Goal: Navigation & Orientation: Find specific page/section

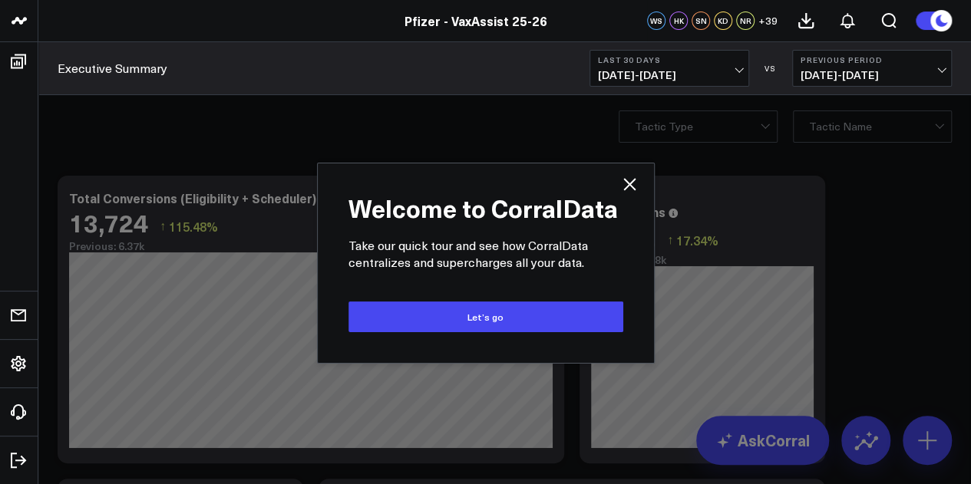
click at [631, 197] on div "Welcome to CorralData Take our quick tour and see how CorralData centralizes an…" at bounding box center [486, 263] width 306 height 169
click at [632, 187] on icon at bounding box center [629, 184] width 12 height 12
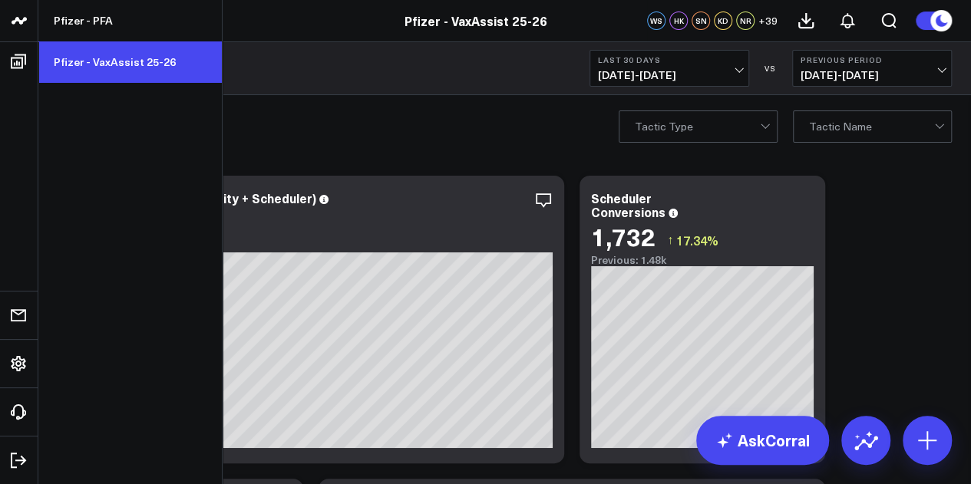
click at [143, 64] on link "Pfizer - VaxAssist 25-26" at bounding box center [129, 61] width 183 height 41
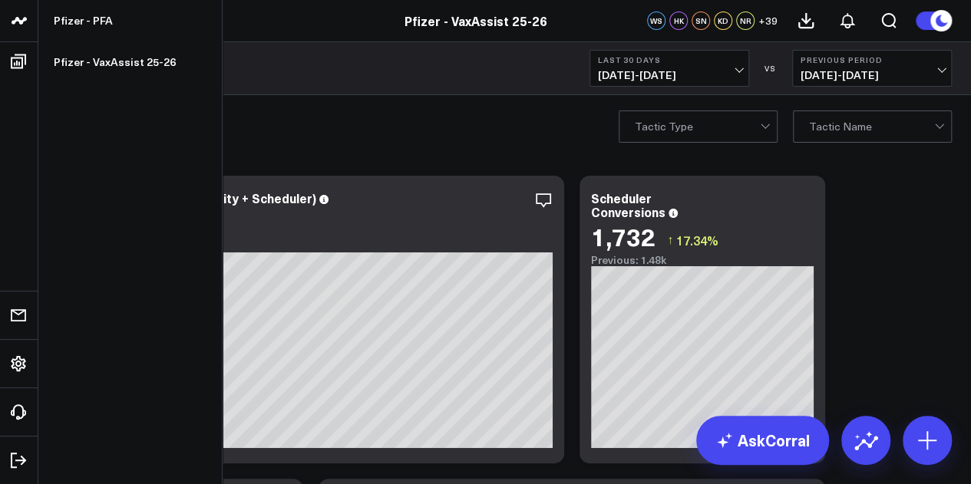
click at [25, 35] on link at bounding box center [19, 21] width 38 height 42
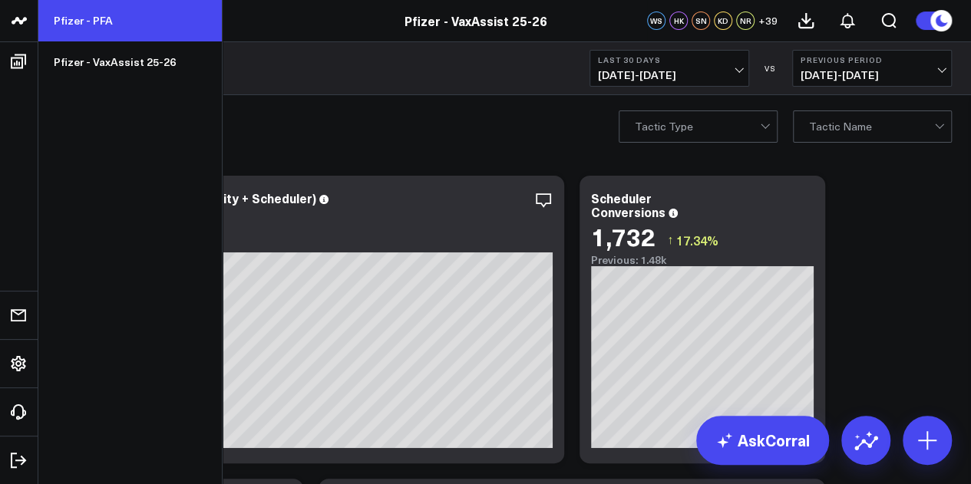
click at [93, 21] on link "Pfizer - PFA" at bounding box center [129, 20] width 183 height 41
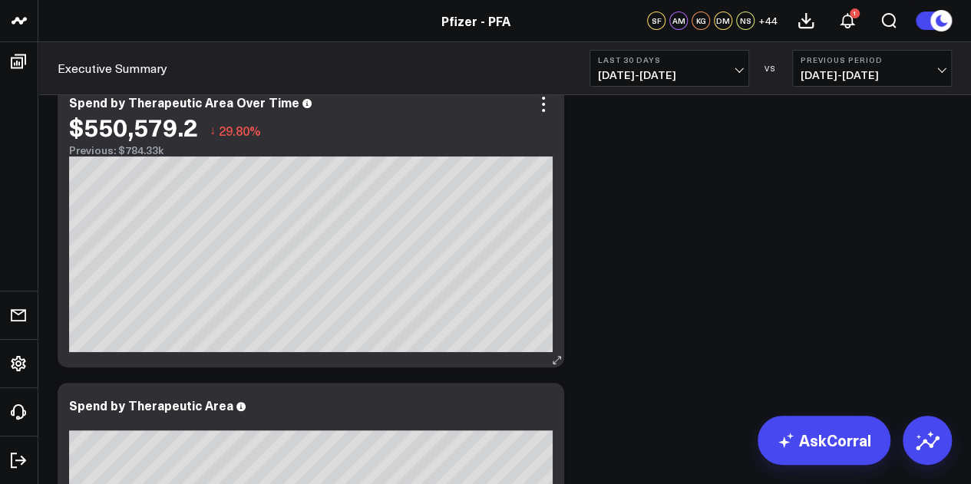
scroll to position [67, 0]
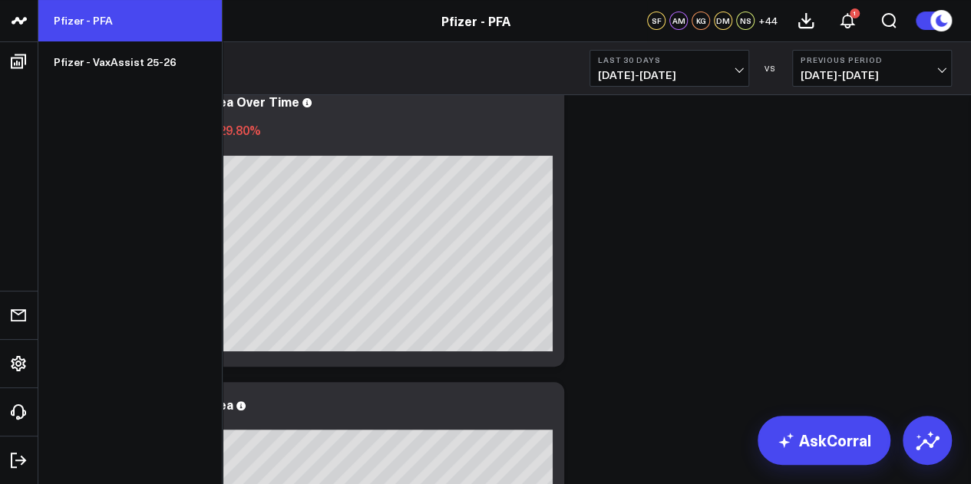
click at [115, 16] on link "Pfizer - PFA" at bounding box center [129, 20] width 183 height 41
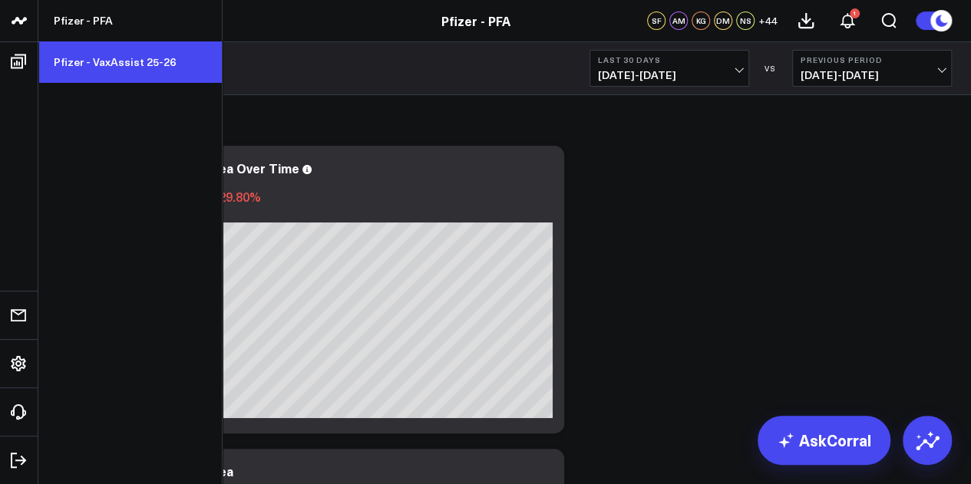
click at [92, 53] on link "Pfizer - VaxAssist 25-26" at bounding box center [129, 61] width 183 height 41
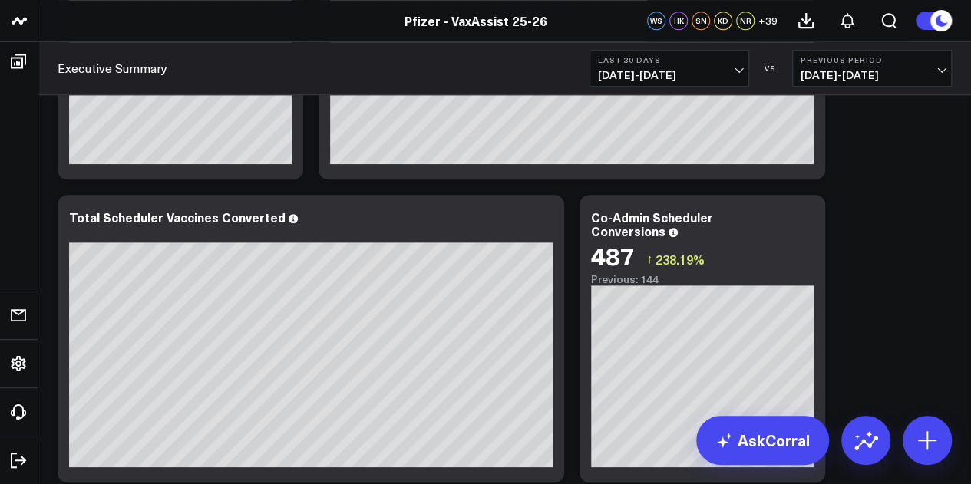
scroll to position [517, 0]
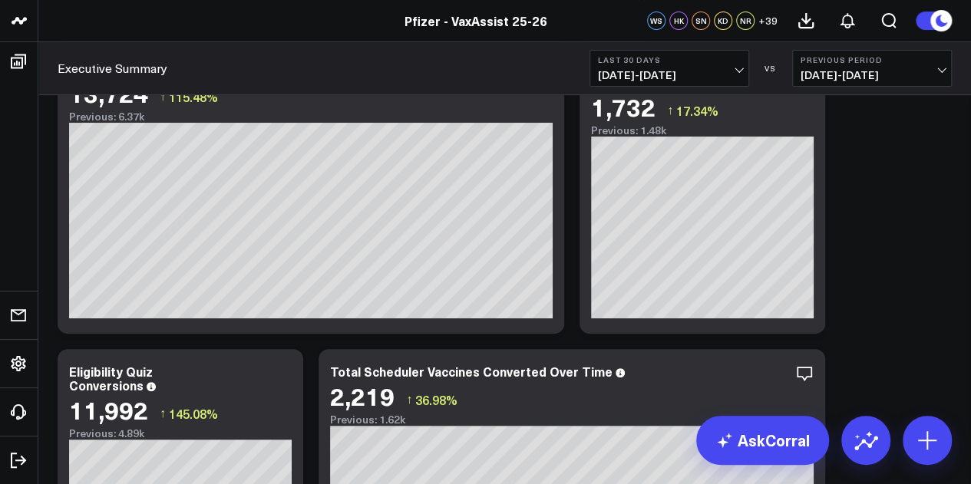
scroll to position [0, 0]
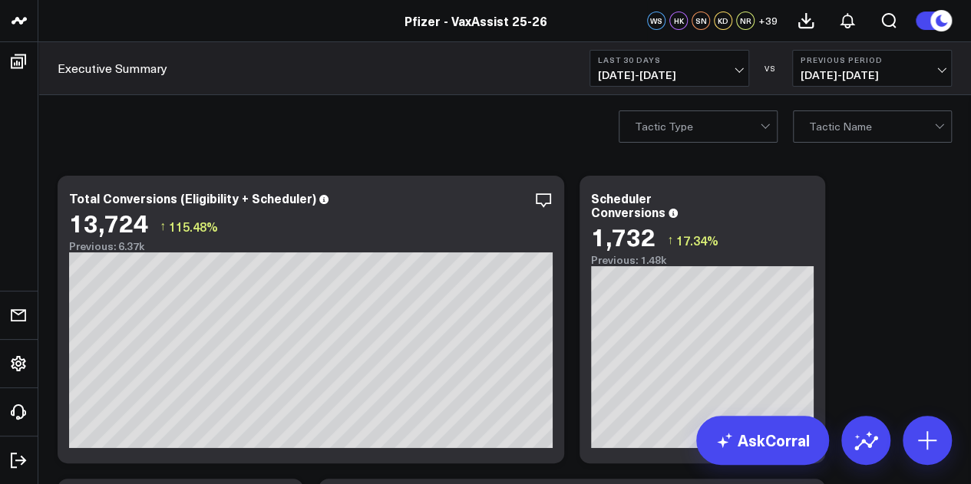
click at [702, 71] on span "07/22/25 - 08/20/25" at bounding box center [669, 75] width 143 height 12
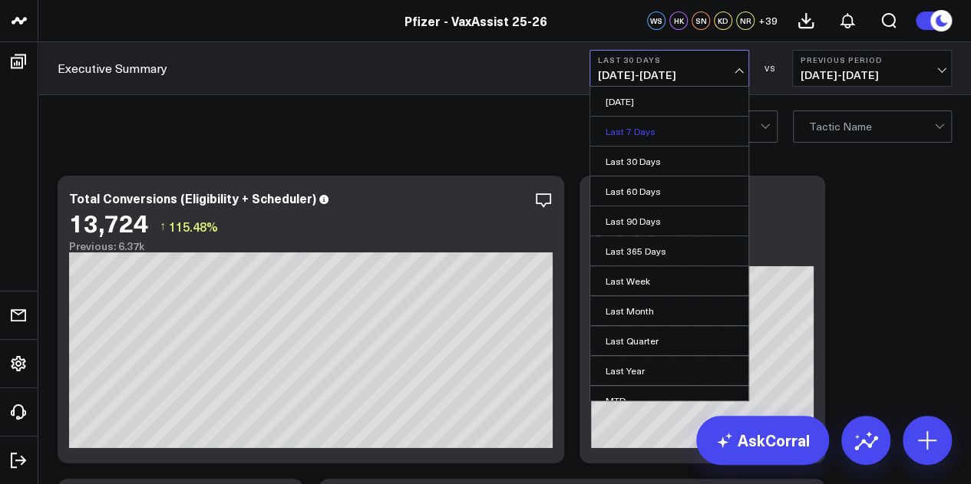
click at [643, 131] on link "Last 7 Days" at bounding box center [669, 131] width 158 height 29
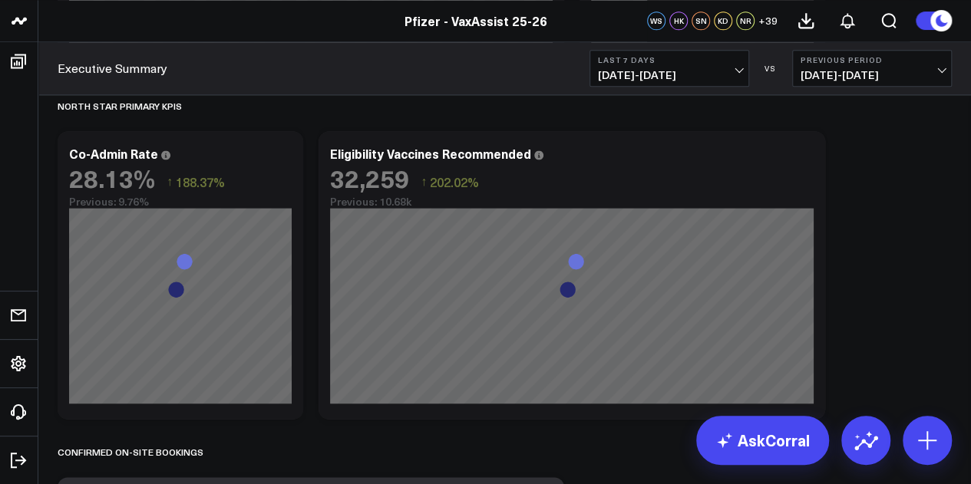
scroll to position [998, 0]
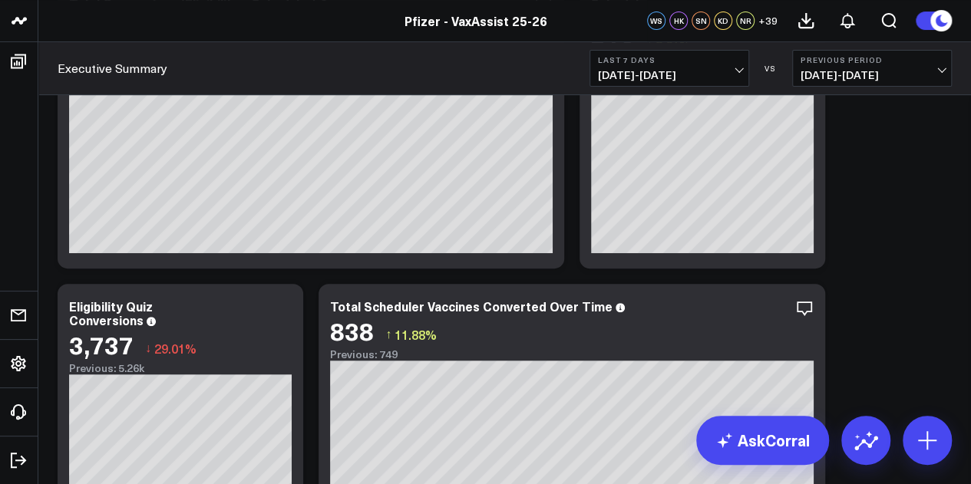
scroll to position [0, 0]
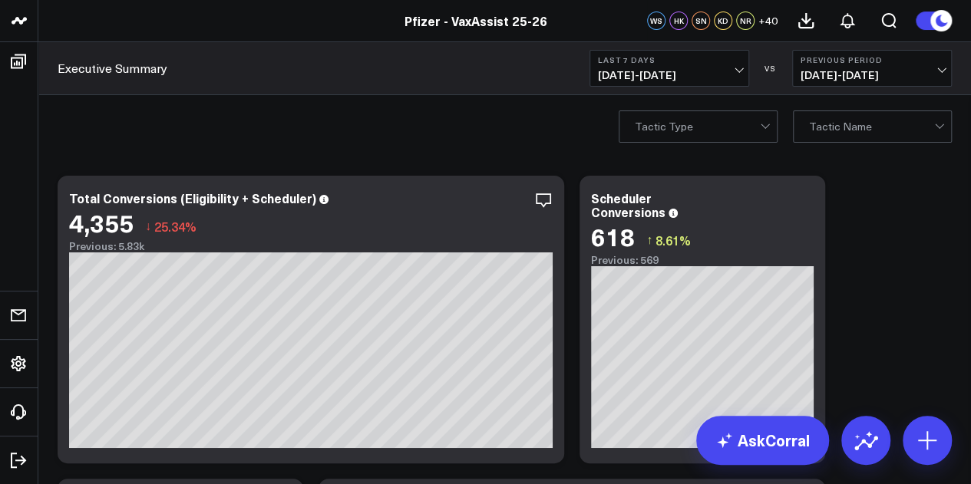
click at [729, 81] on span "08/14/25 - 08/20/25" at bounding box center [669, 75] width 143 height 12
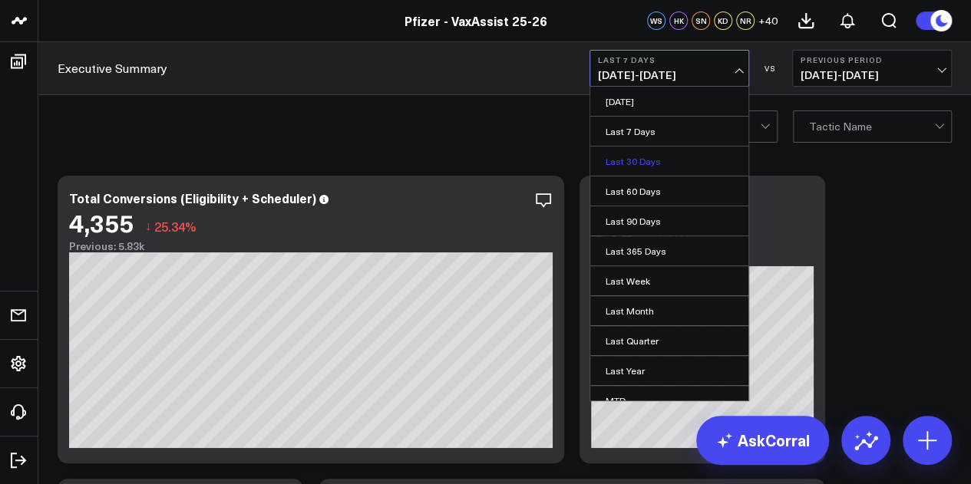
click at [649, 150] on link "Last 30 Days" at bounding box center [669, 161] width 158 height 29
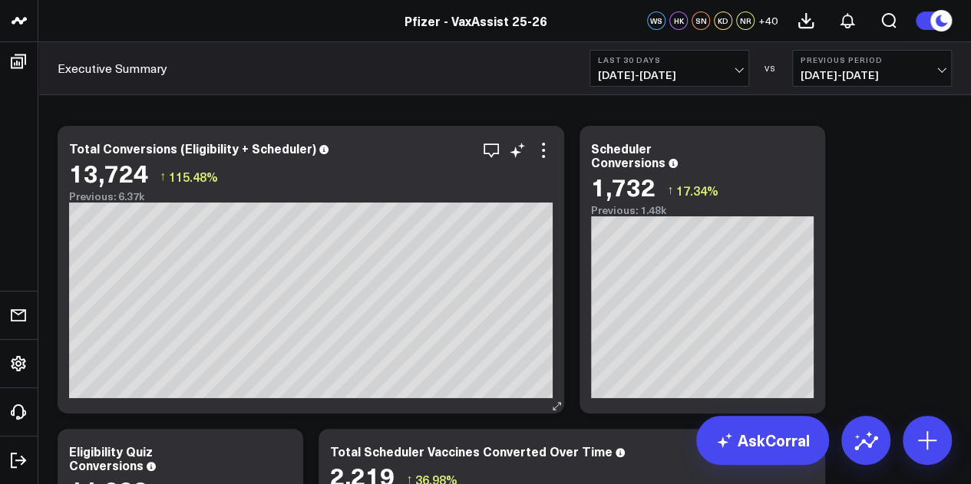
scroll to position [51, 0]
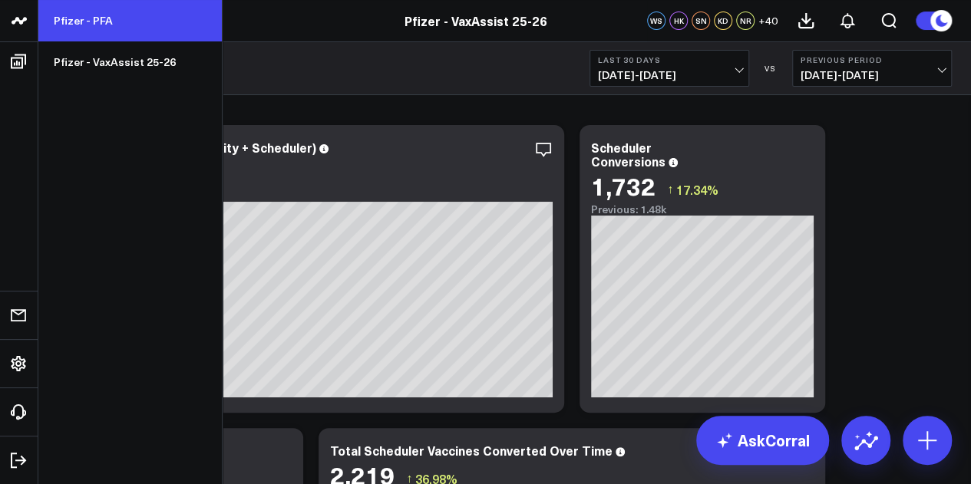
click at [80, 25] on link "Pfizer - PFA" at bounding box center [129, 20] width 183 height 41
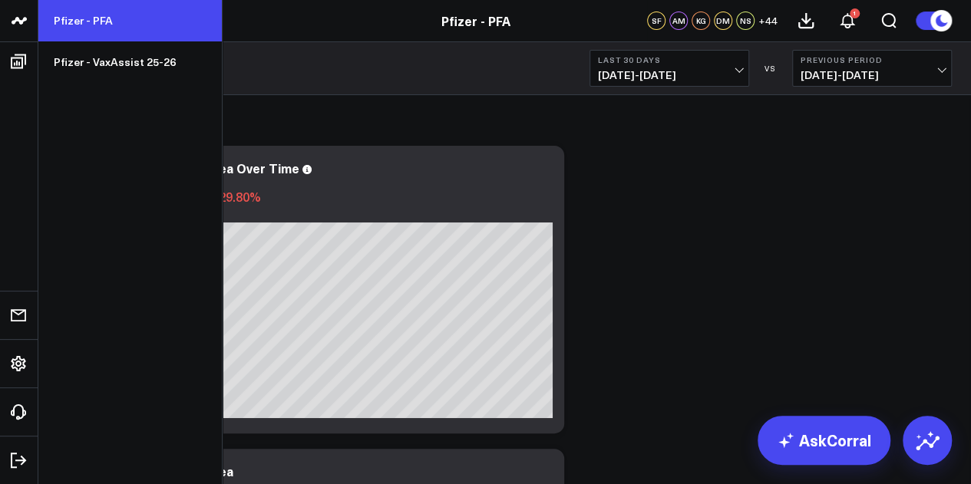
click at [80, 15] on link "Pfizer - PFA" at bounding box center [129, 20] width 183 height 41
click at [91, 30] on link "Pfizer - PFA" at bounding box center [129, 20] width 183 height 41
click at [119, 26] on link "Pfizer - PFA" at bounding box center [129, 20] width 183 height 41
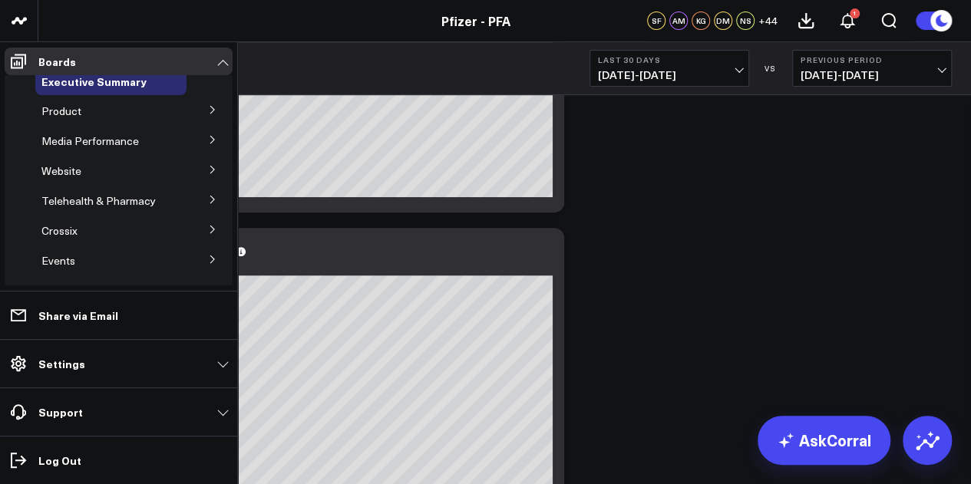
scroll to position [10, 0]
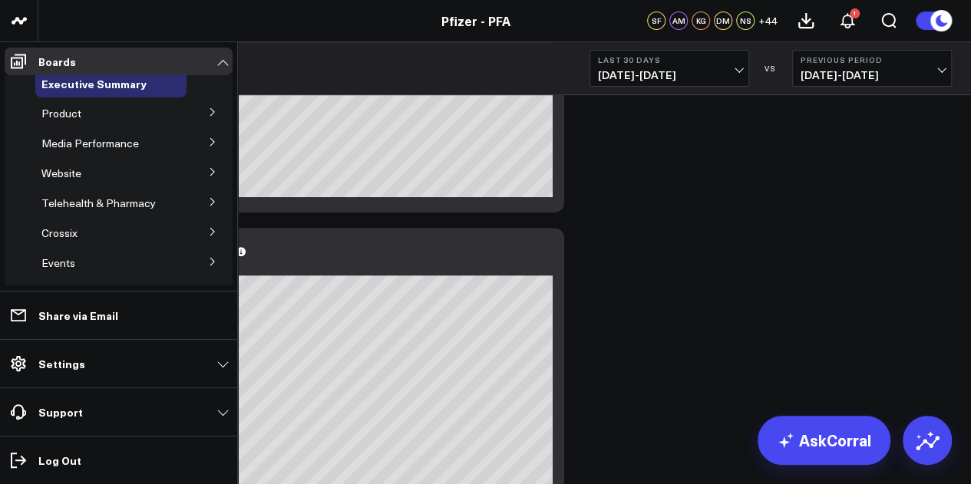
click at [200, 174] on button at bounding box center [213, 171] width 40 height 23
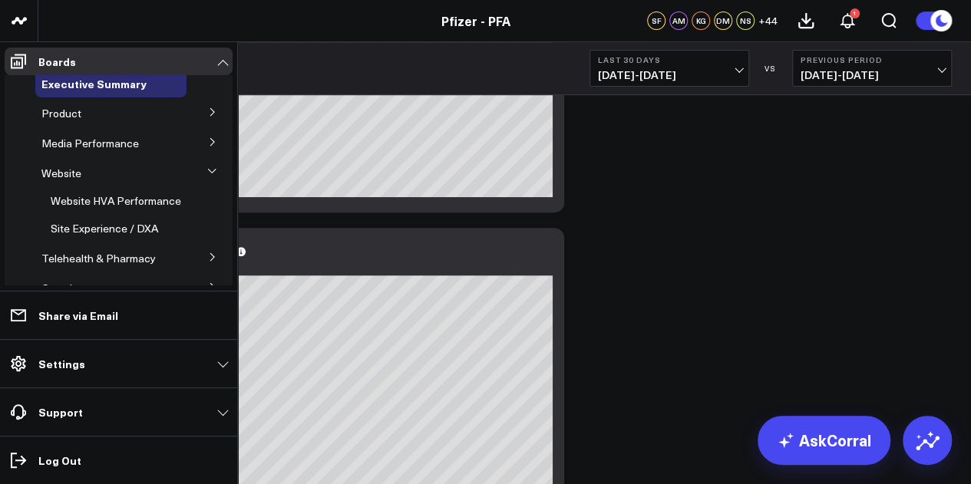
click at [207, 174] on icon at bounding box center [211, 171] width 9 height 9
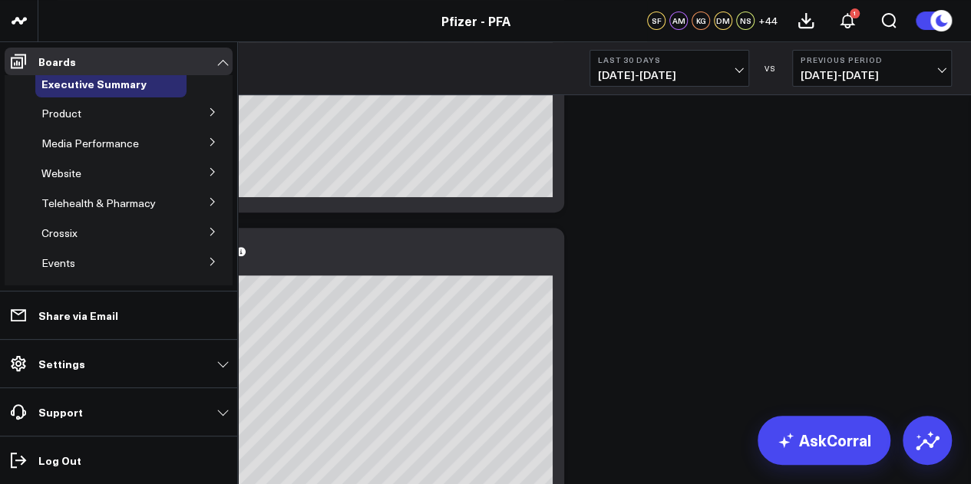
click at [208, 115] on icon at bounding box center [212, 111] width 9 height 9
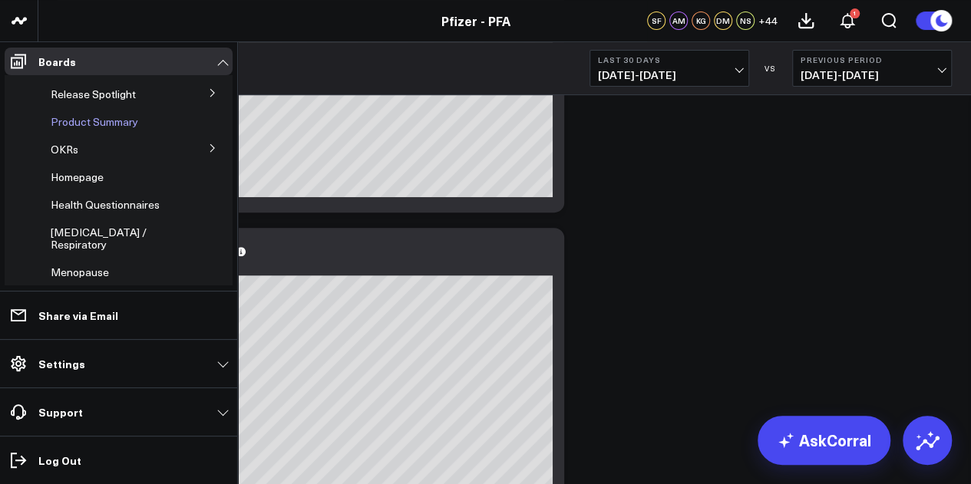
scroll to position [58, 0]
click at [208, 94] on icon at bounding box center [212, 92] width 9 height 9
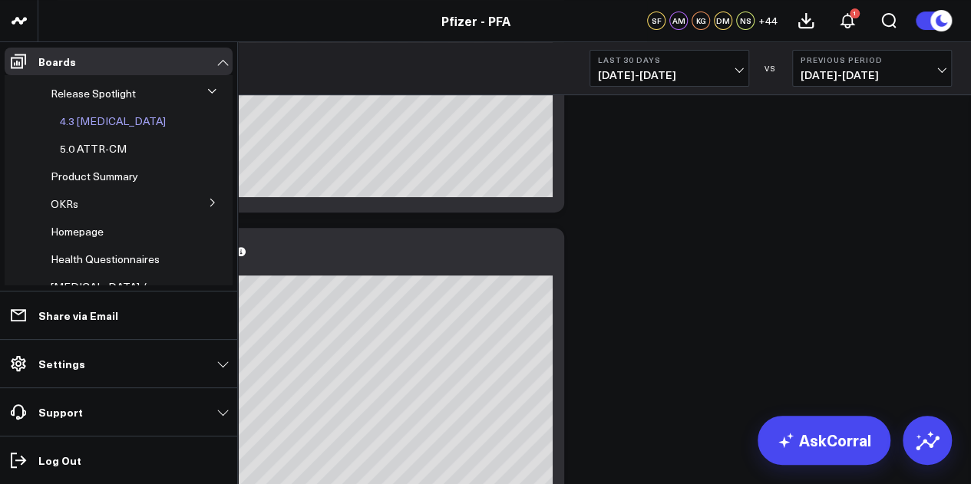
click at [99, 127] on span "4.3 Covid-19" at bounding box center [113, 121] width 106 height 15
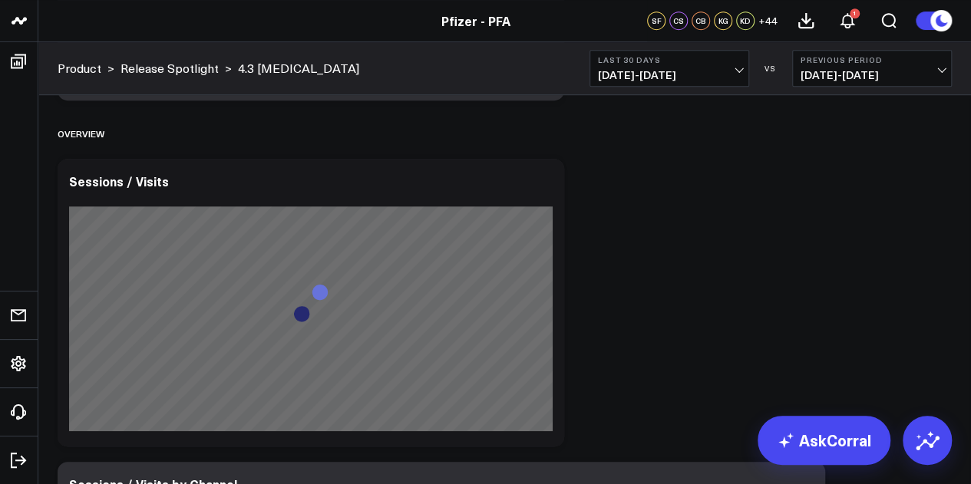
scroll to position [375, 0]
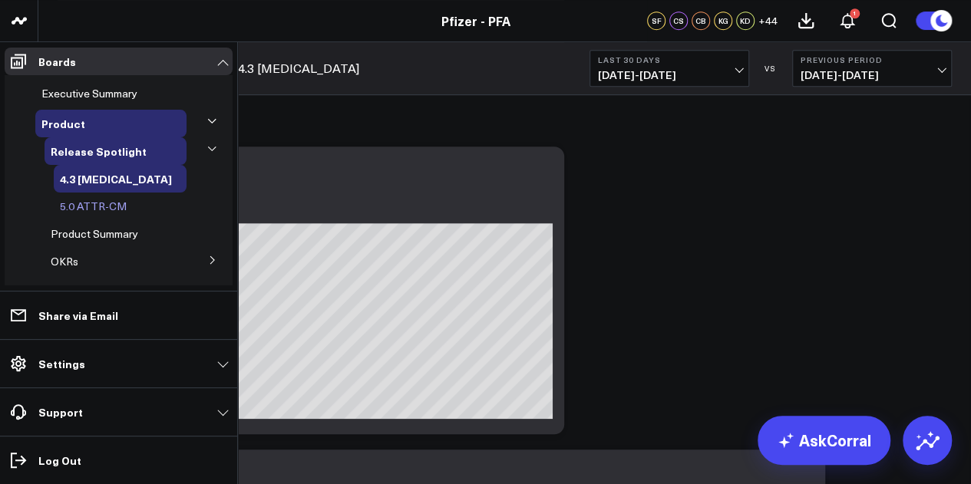
click at [97, 203] on span "5.0 ATTR-CM" at bounding box center [93, 206] width 67 height 15
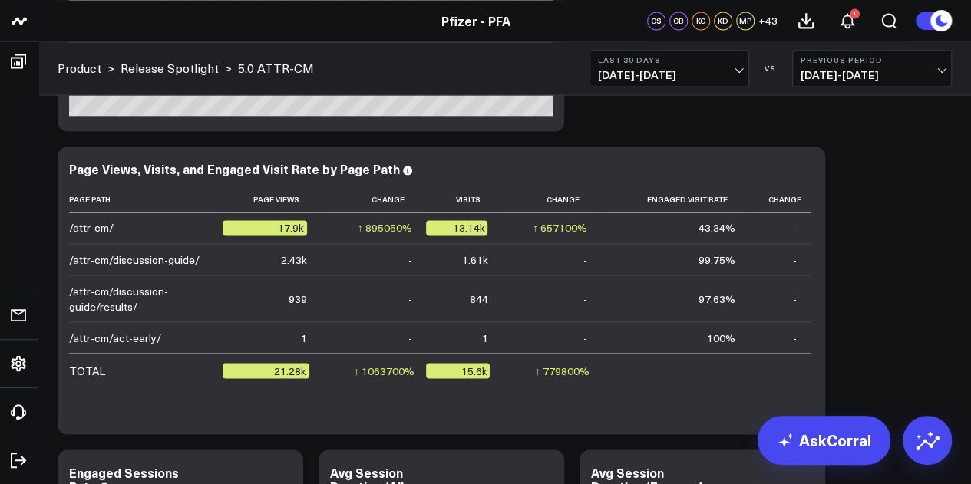
scroll to position [1223, 0]
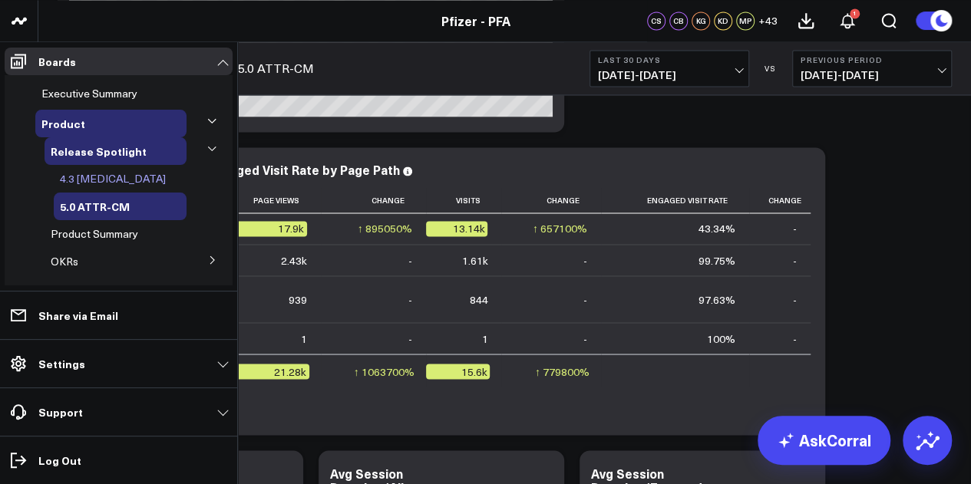
click at [106, 180] on span "4.3 [MEDICAL_DATA]" at bounding box center [113, 178] width 106 height 15
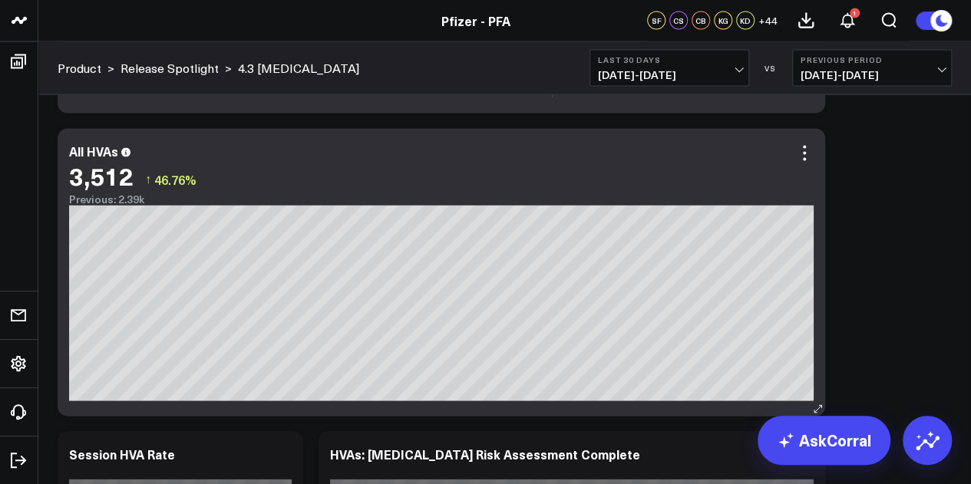
scroll to position [4667, 0]
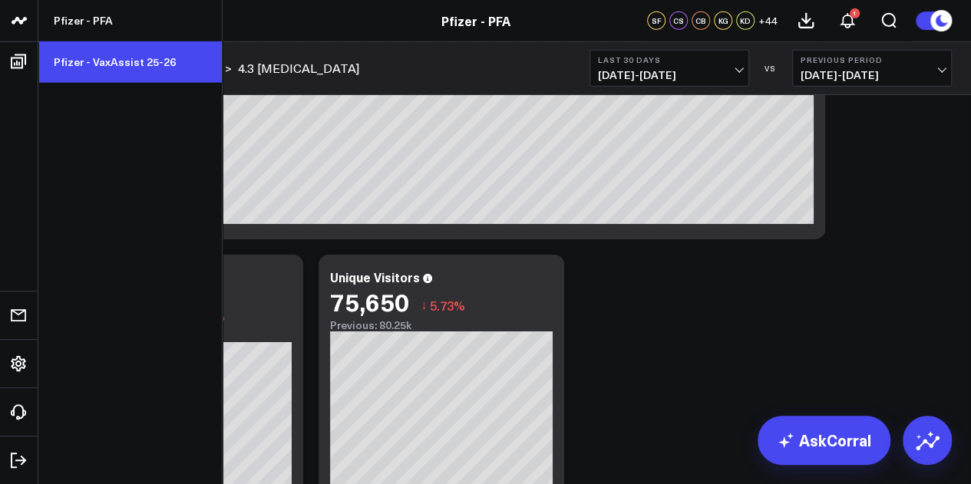
click at [107, 61] on link "Pfizer - VaxAssist 25-26" at bounding box center [129, 61] width 183 height 41
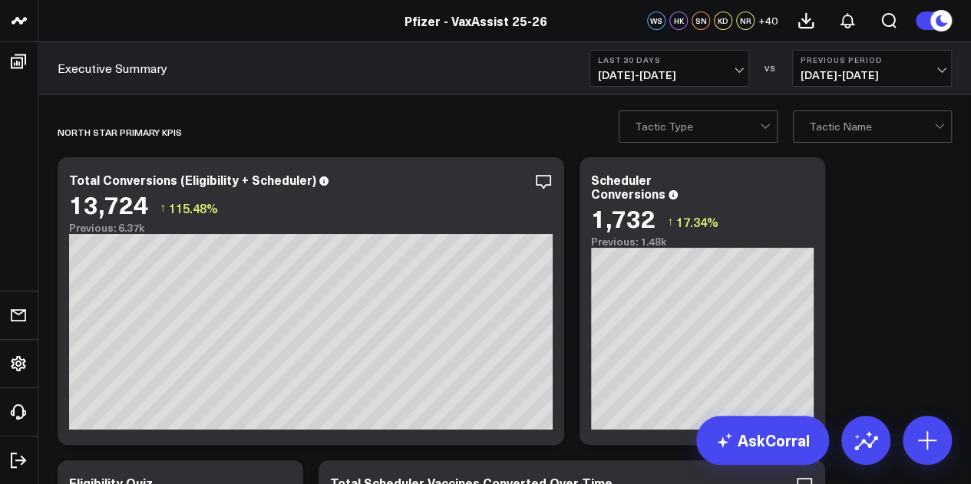
click at [722, 61] on b "Last 30 Days" at bounding box center [669, 59] width 143 height 9
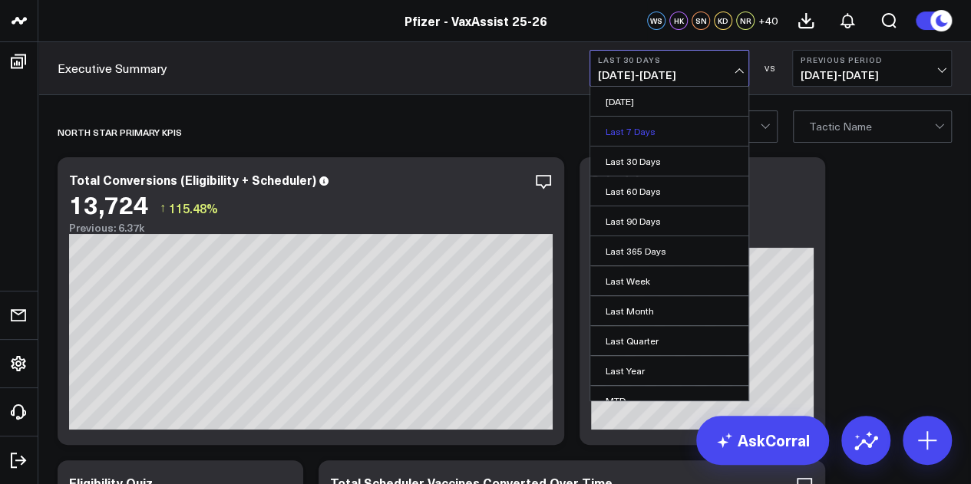
click at [637, 125] on link "Last 7 Days" at bounding box center [669, 131] width 158 height 29
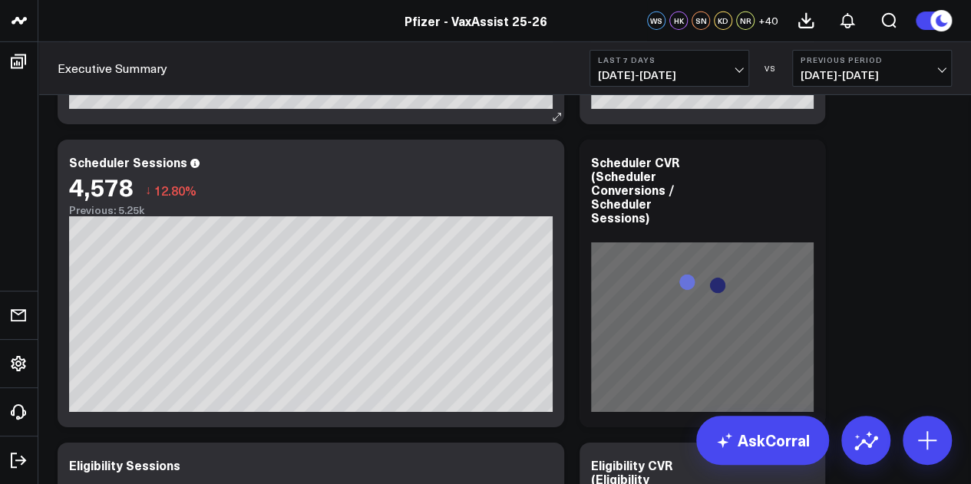
scroll to position [2533, 0]
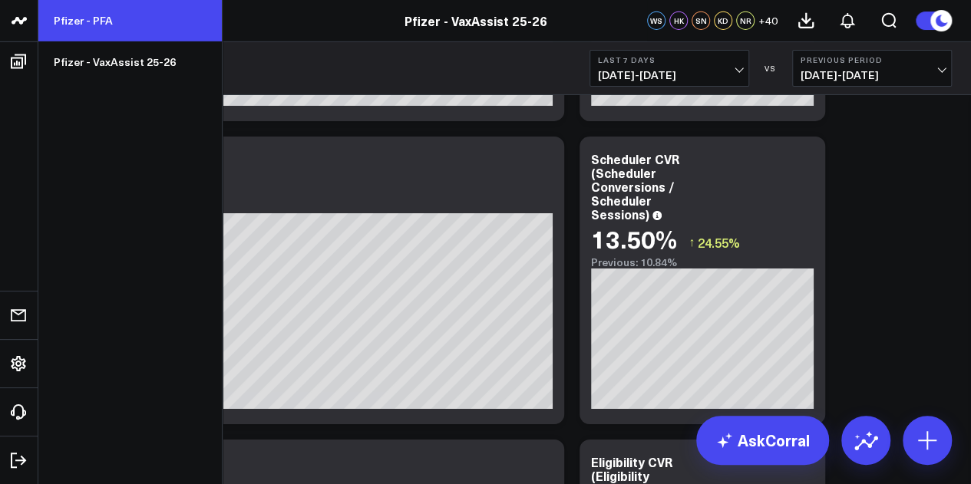
click at [102, 34] on link "Pfizer - PFA" at bounding box center [129, 20] width 183 height 41
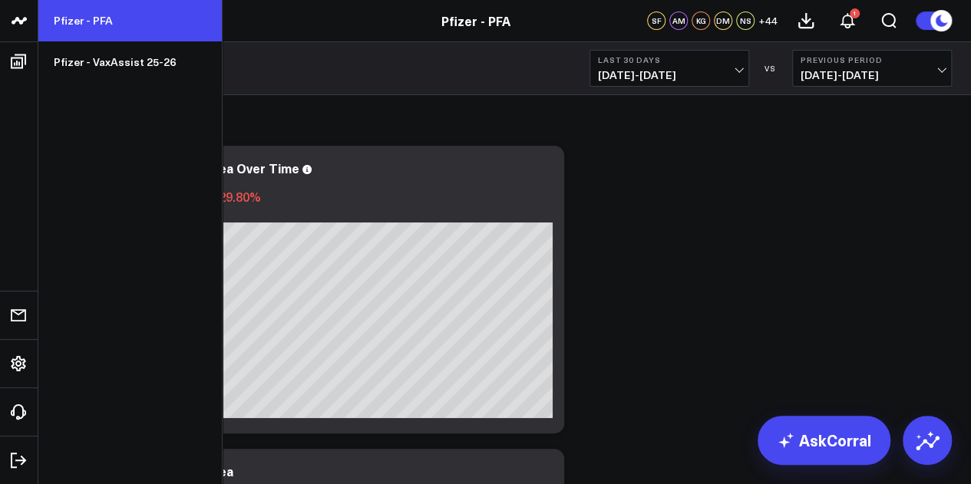
click at [127, 33] on link "Pfizer - PFA" at bounding box center [129, 20] width 183 height 41
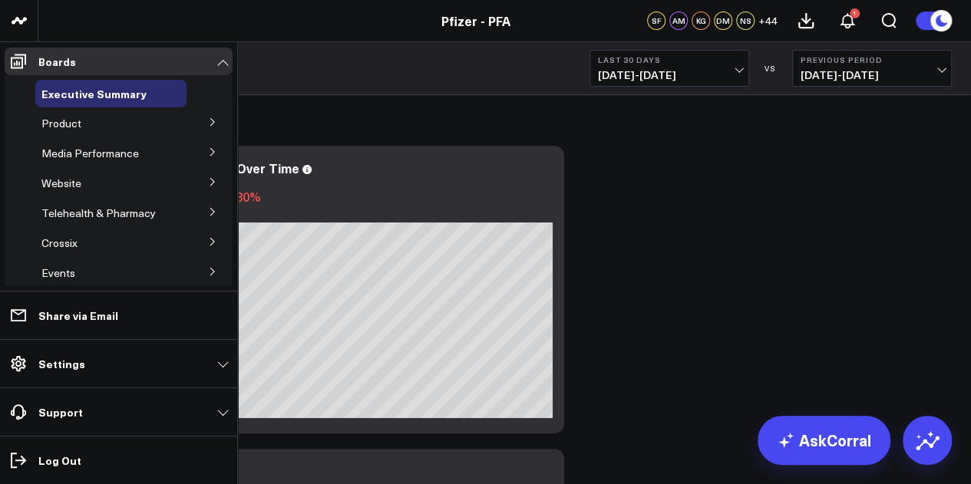
click at [210, 122] on icon at bounding box center [212, 122] width 4 height 8
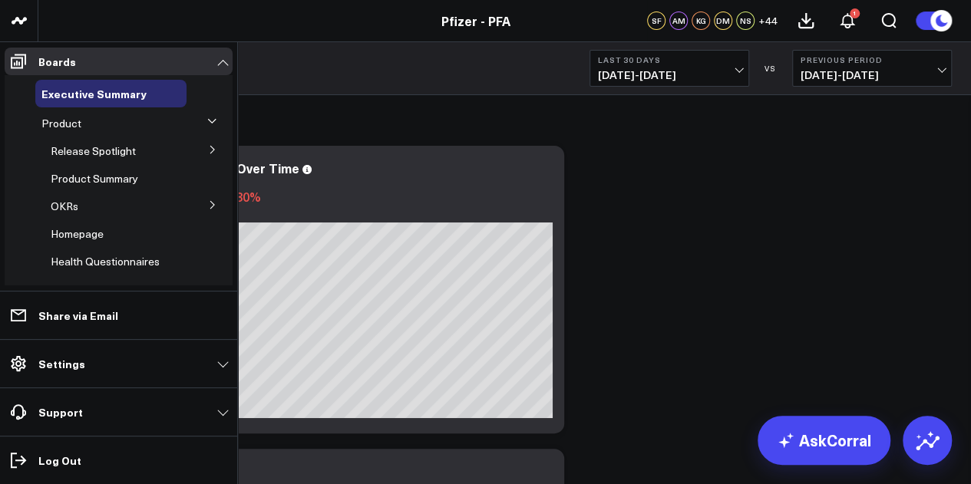
click at [208, 148] on icon at bounding box center [212, 149] width 9 height 9
click at [105, 181] on span "4.3 [MEDICAL_DATA]" at bounding box center [113, 178] width 106 height 15
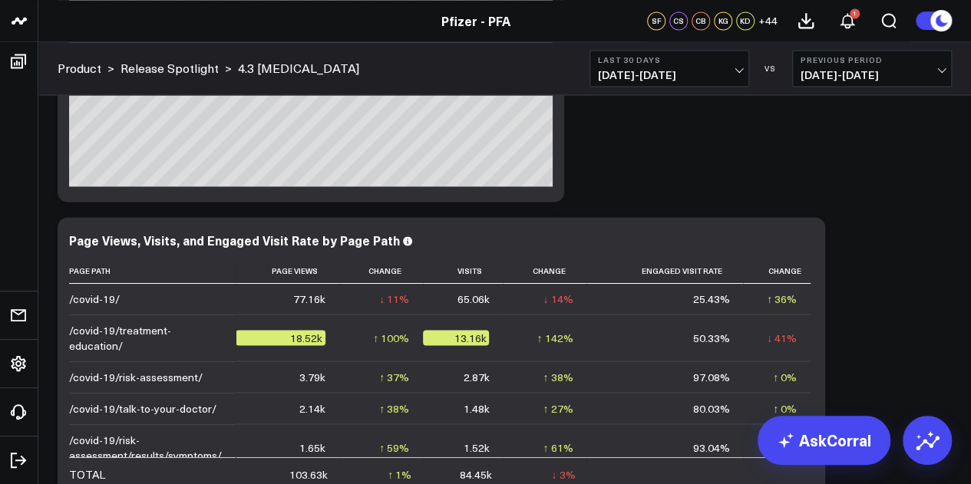
click at [726, 66] on button "Last 30 Days 07/22/25 - 08/20/25" at bounding box center [670, 68] width 160 height 37
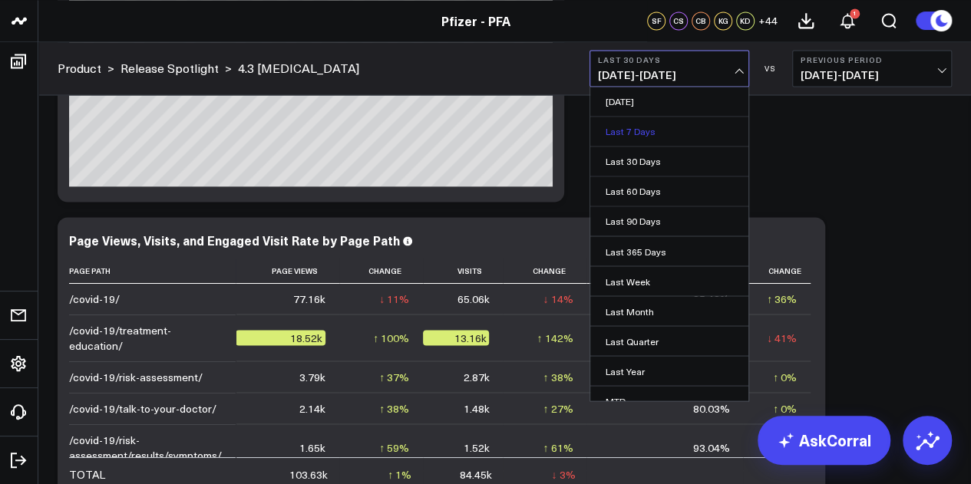
click at [643, 132] on link "Last 7 Days" at bounding box center [669, 131] width 158 height 29
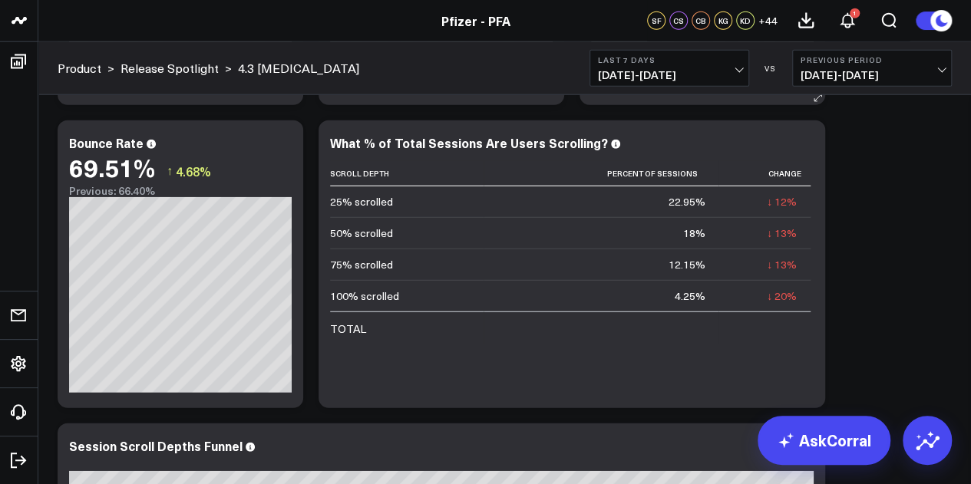
scroll to position [1633, 0]
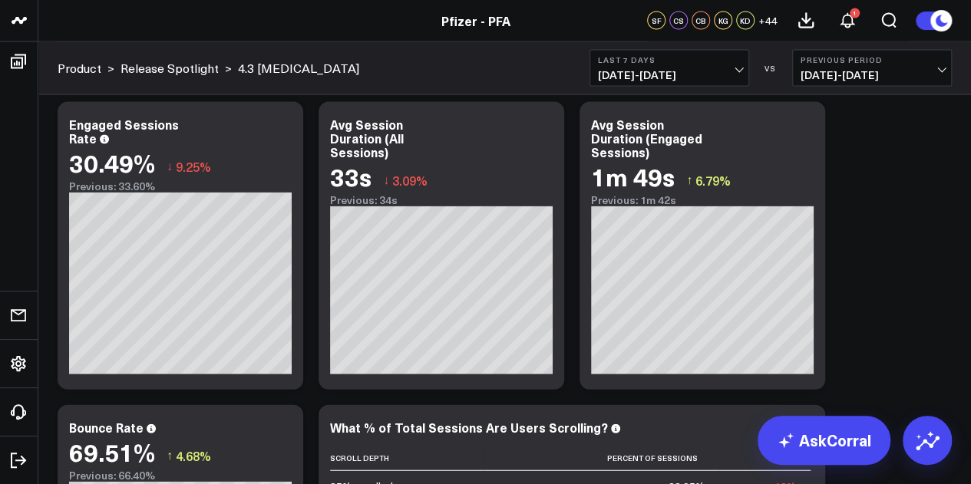
click at [735, 69] on span "08/14/25 - 08/20/25" at bounding box center [669, 75] width 143 height 12
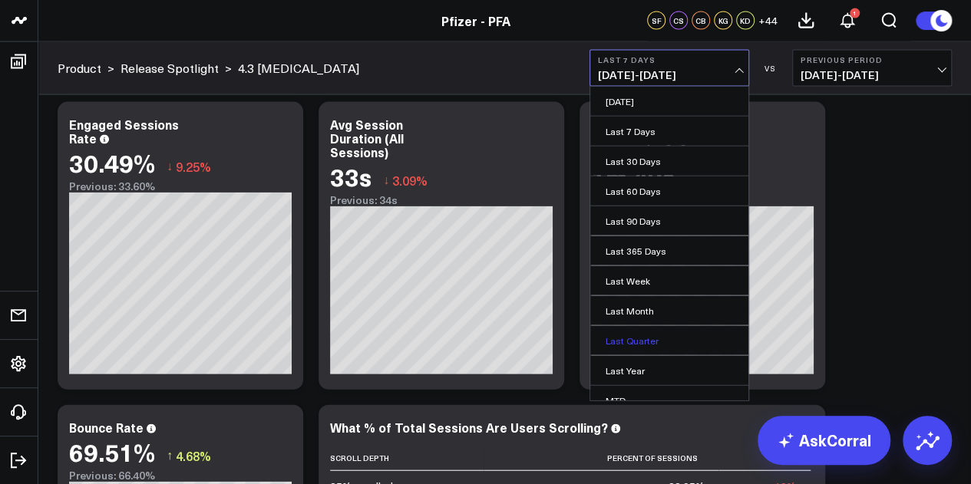
scroll to position [100, 0]
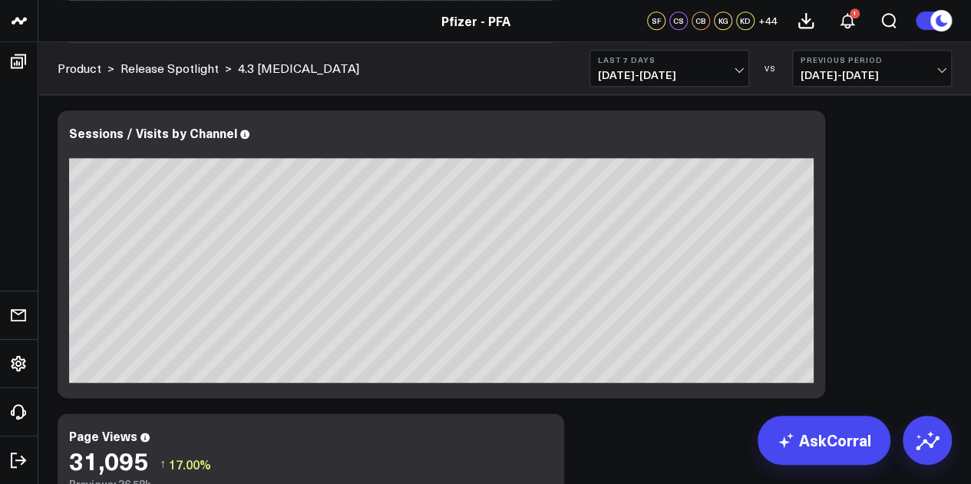
scroll to position [715, 0]
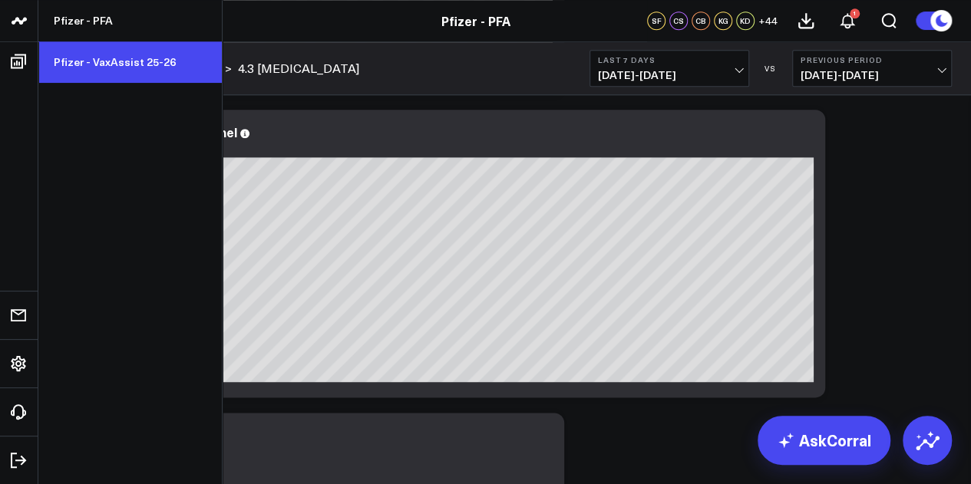
click at [77, 59] on link "Pfizer - VaxAssist 25-26" at bounding box center [129, 61] width 183 height 41
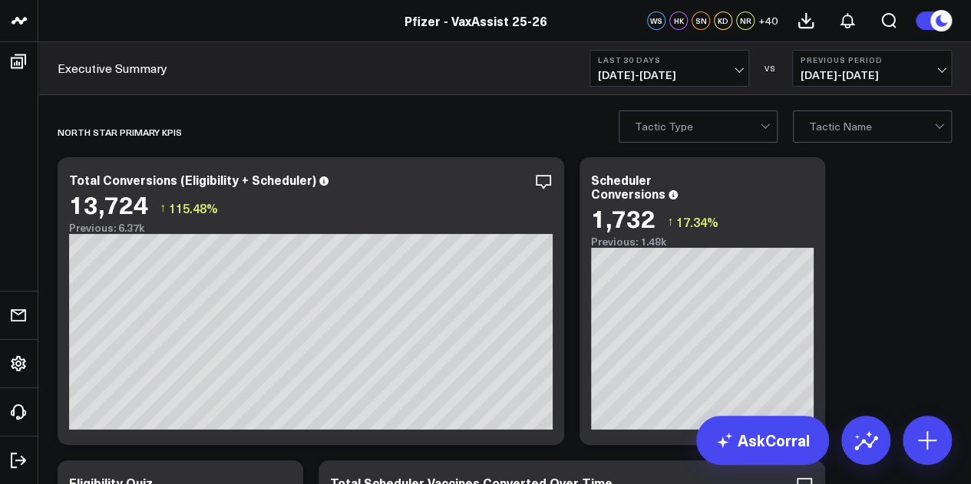
click at [726, 58] on b "Last 30 Days" at bounding box center [669, 59] width 143 height 9
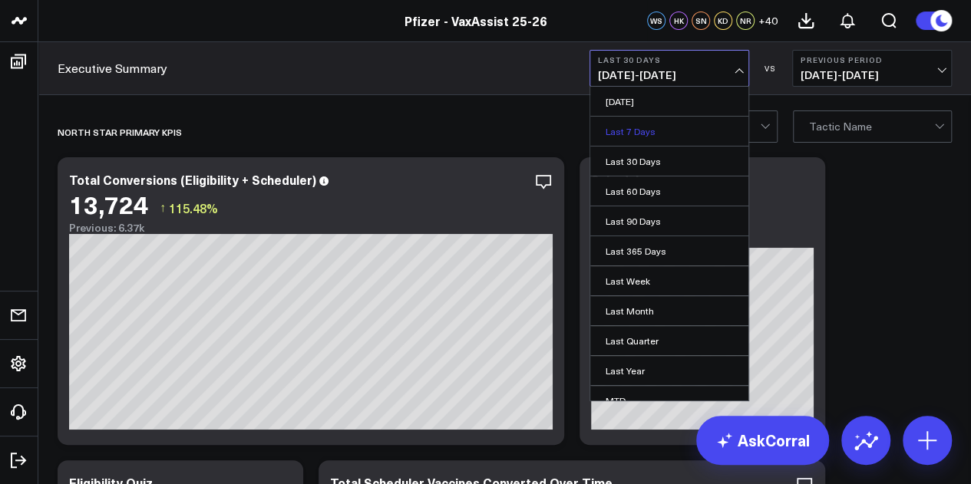
click at [639, 130] on link "Last 7 Days" at bounding box center [669, 131] width 158 height 29
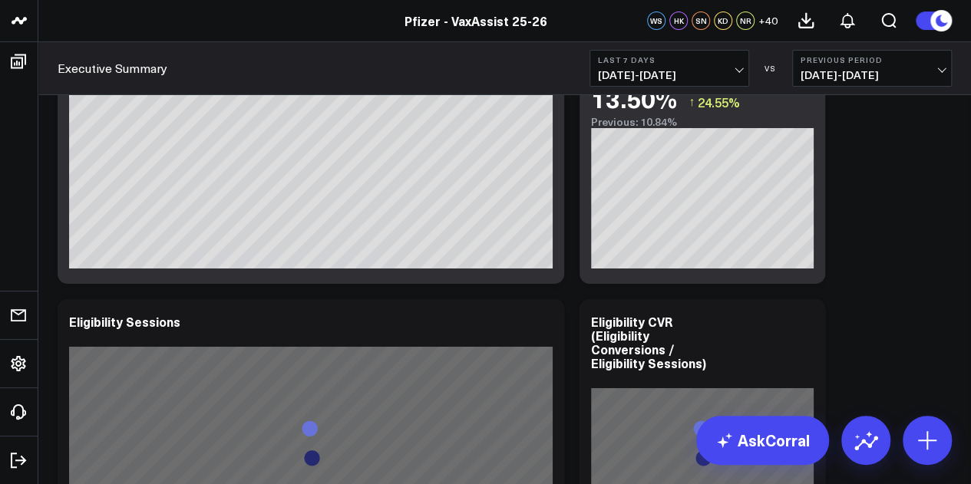
scroll to position [2674, 0]
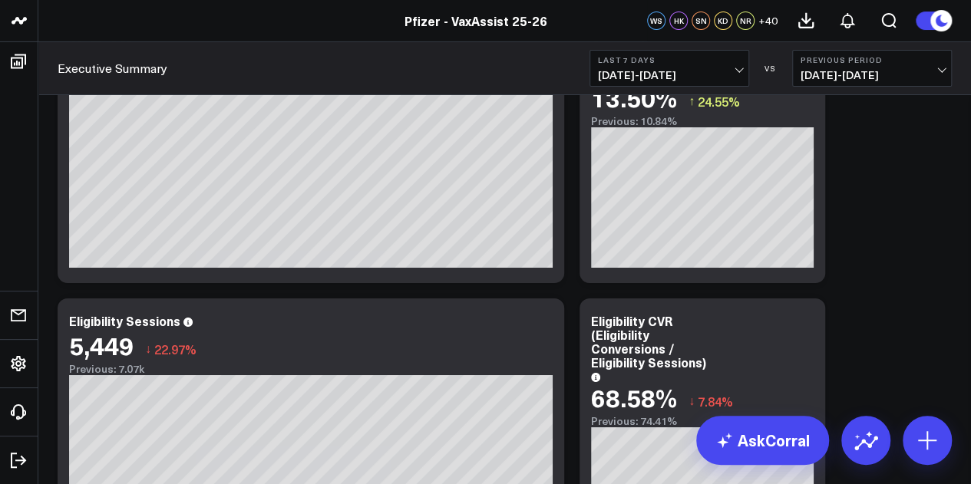
click at [950, 192] on div "North Star Primary KPIs Modify via AI Copy link to widget Ask support Remove Cr…" at bounding box center [505, 248] width 910 height 5630
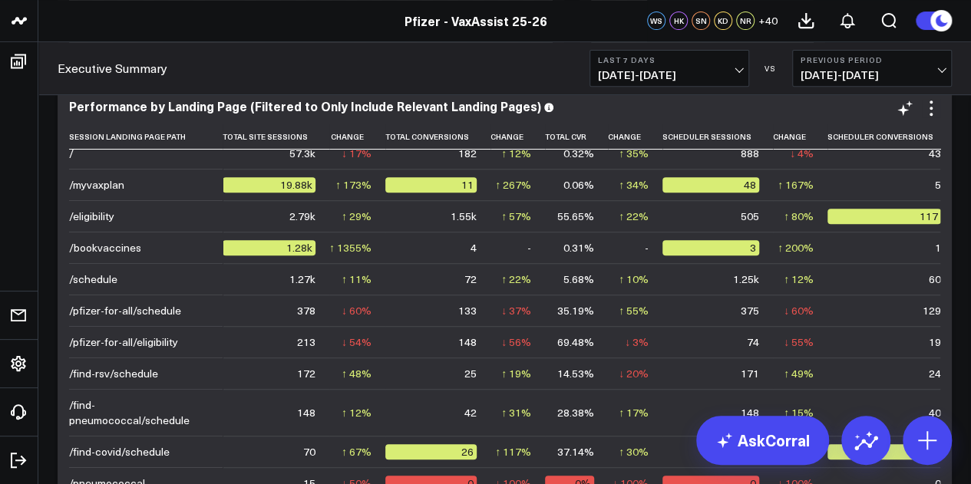
scroll to position [0, 0]
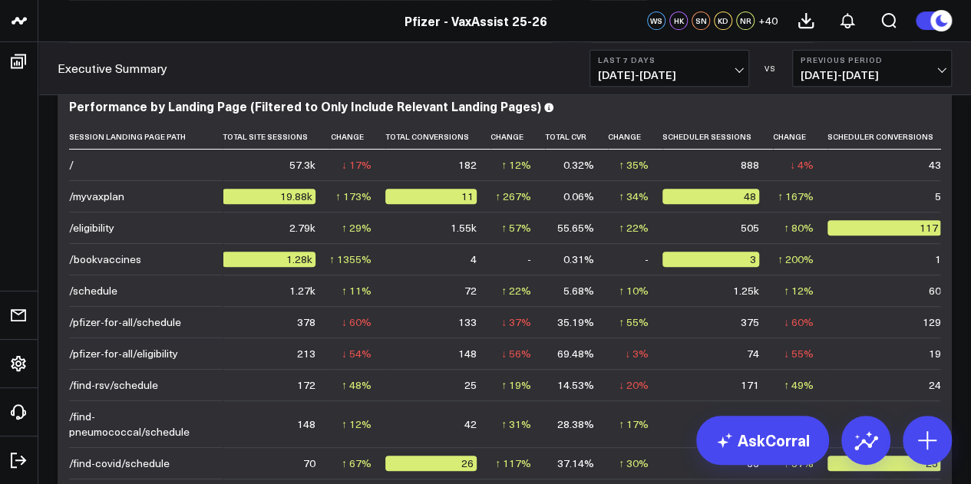
click at [672, 71] on span "08/14/25 - 08/20/25" at bounding box center [669, 75] width 143 height 12
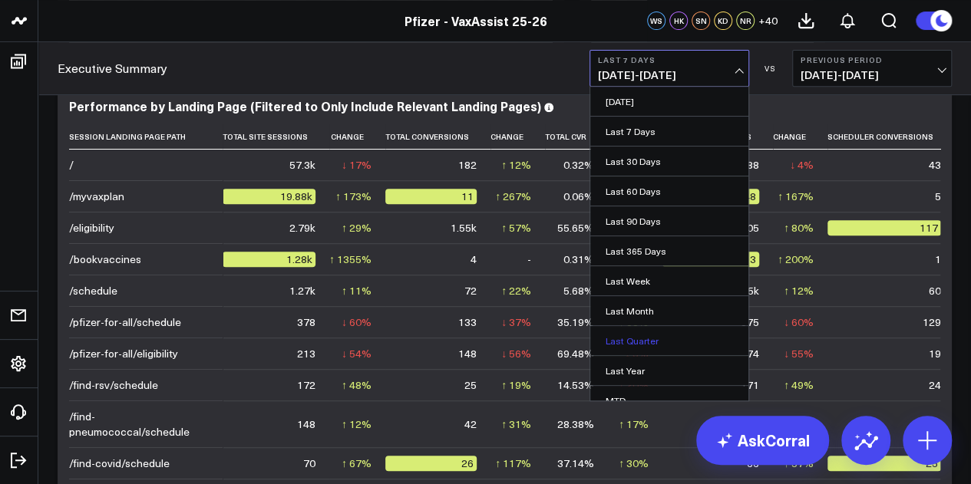
scroll to position [100, 0]
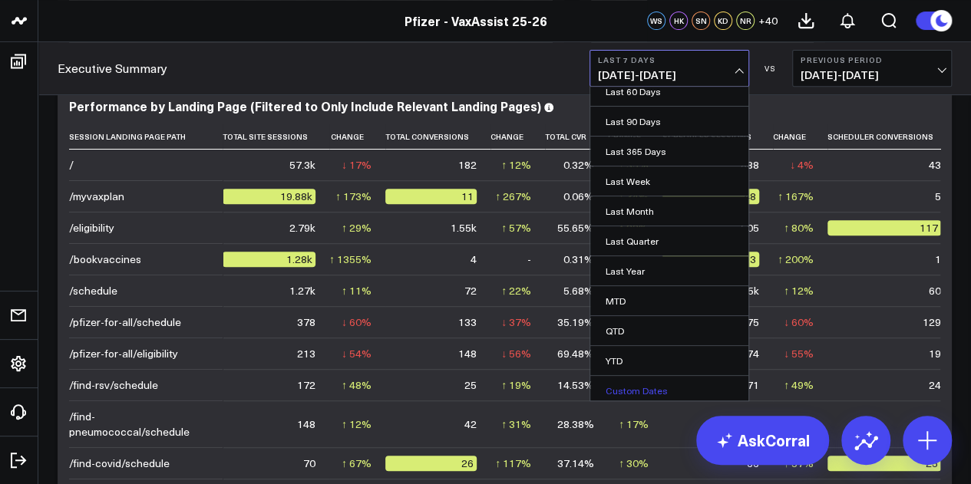
click at [633, 384] on link "Custom Dates" at bounding box center [669, 390] width 158 height 29
select select "7"
select select "2025"
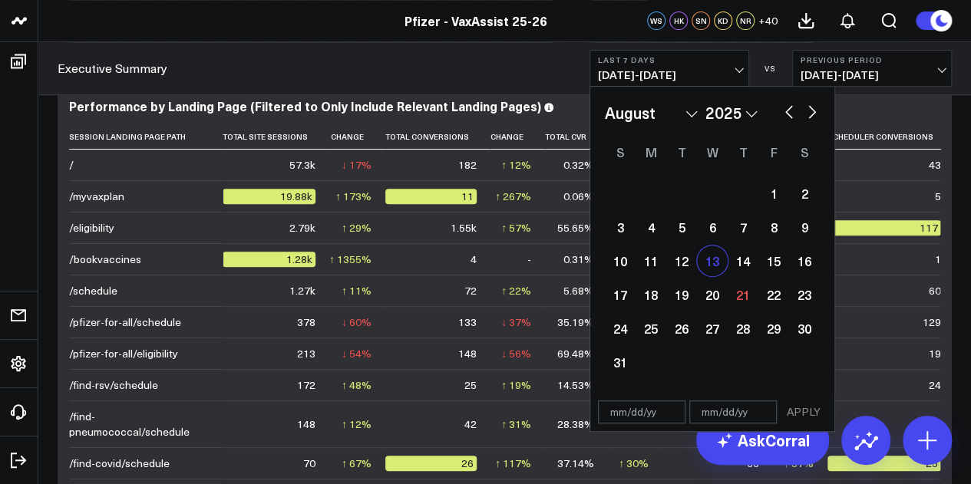
click at [721, 264] on div "13" at bounding box center [712, 261] width 31 height 31
type input "08/13/25"
select select "7"
select select "2025"
click at [720, 263] on div "13" at bounding box center [712, 261] width 31 height 31
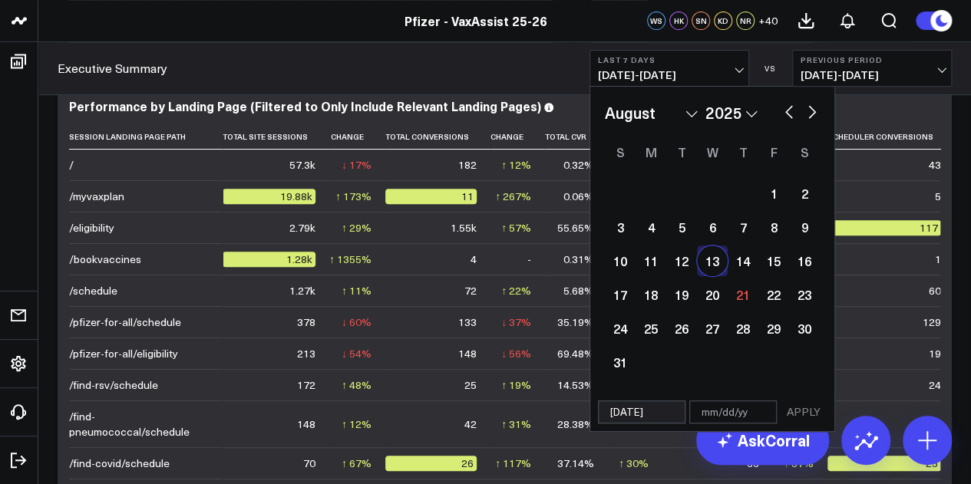
type input "08/13/25"
select select "7"
select select "2025"
click at [805, 409] on button "APPLY" at bounding box center [804, 412] width 46 height 23
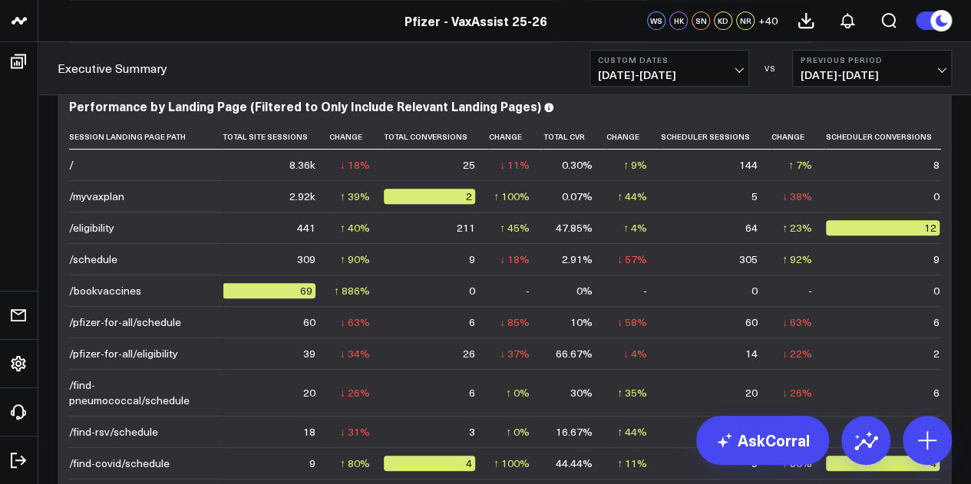
click at [679, 84] on button "Custom Dates 08/13/25 - 08/13/25" at bounding box center [670, 68] width 160 height 37
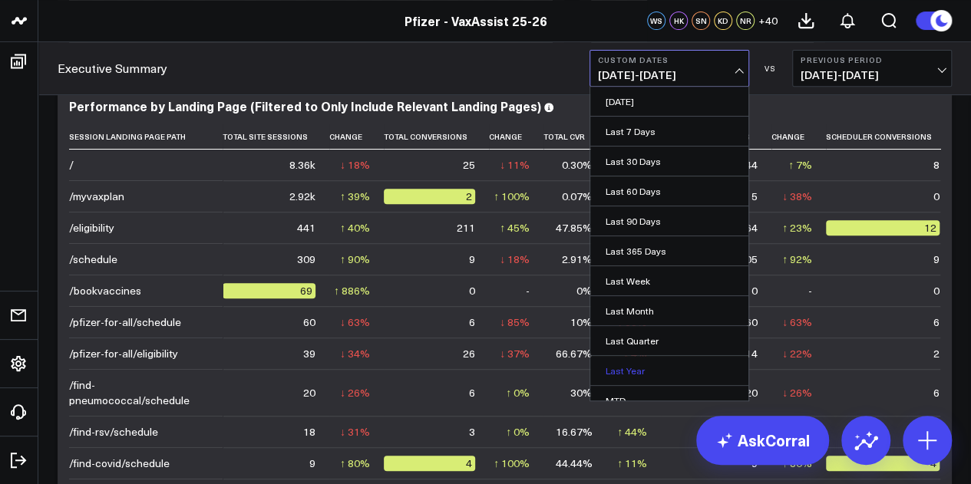
scroll to position [100, 0]
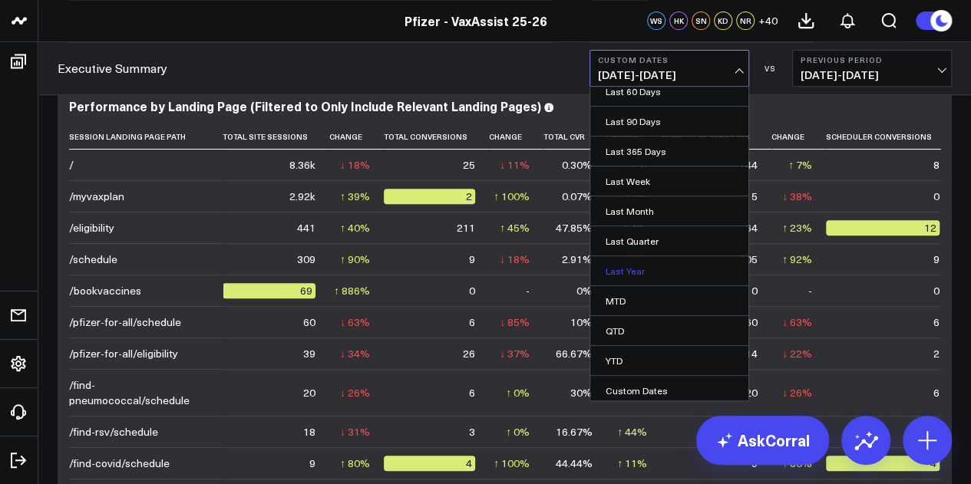
click at [633, 381] on link "Custom Dates" at bounding box center [669, 390] width 158 height 29
select select "7"
select select "2025"
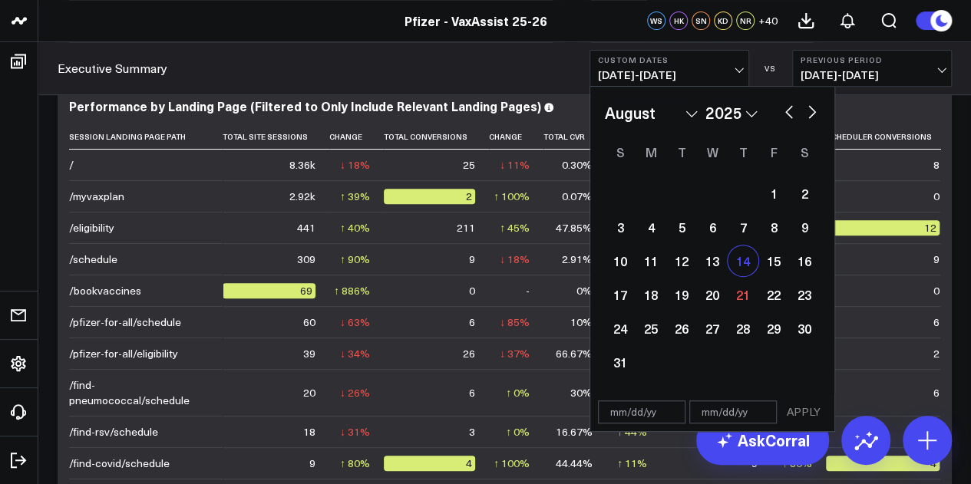
click at [740, 269] on div "14" at bounding box center [743, 261] width 31 height 31
type input "08/14/25"
select select "7"
select select "2025"
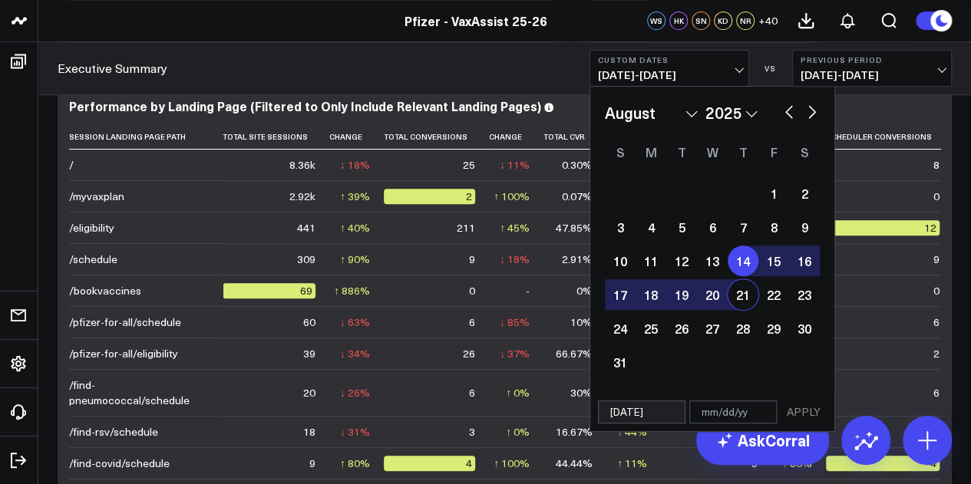
click at [740, 299] on div "21" at bounding box center [743, 294] width 31 height 31
type input "08/21/25"
select select "7"
select select "2025"
click at [808, 409] on button "APPLY" at bounding box center [804, 412] width 46 height 23
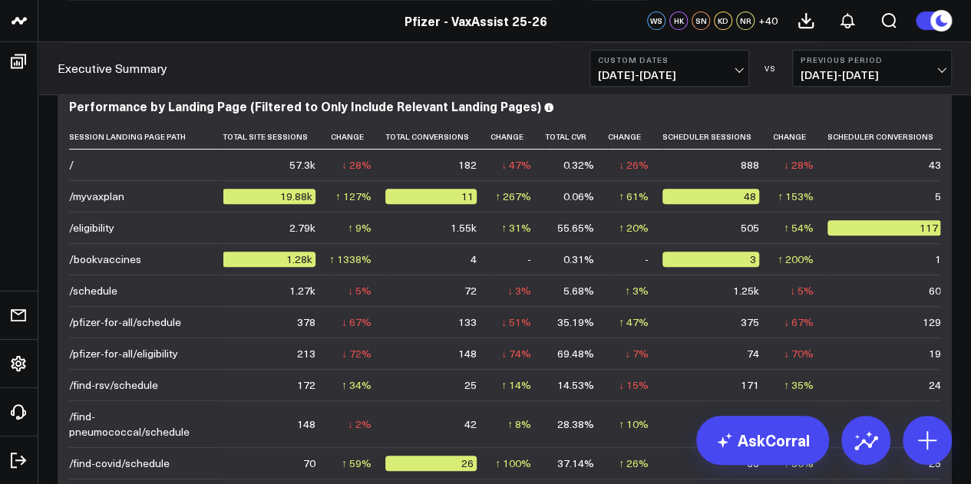
click at [760, 26] on span "+ 40" at bounding box center [767, 20] width 19 height 11
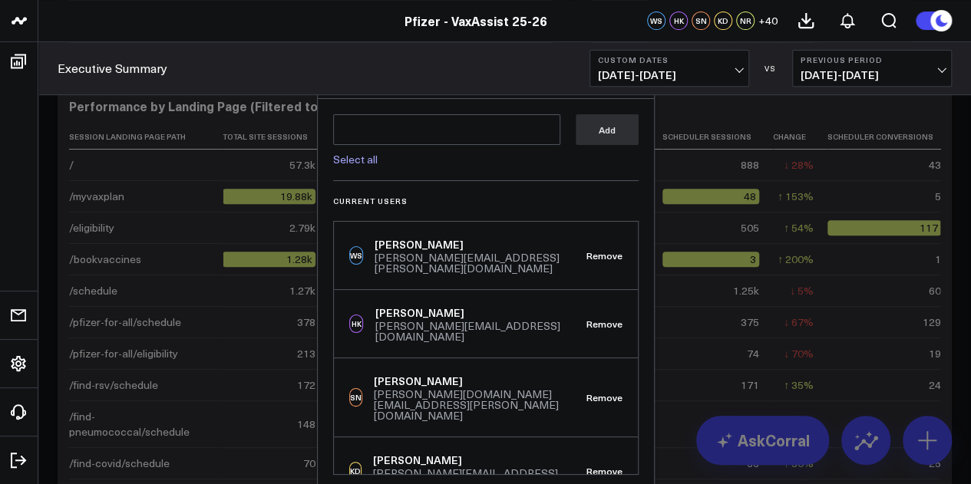
click at [514, 38] on header "Pfizer - PFA Pfizer - VaxAssist 25-26 Pfizer - VaxAssist 25-26 WS HK SN KD NR +…" at bounding box center [485, 21] width 971 height 42
click at [548, 18] on div "Pfizer - VaxAssist 25-26" at bounding box center [476, 20] width 952 height 17
click at [317, 106] on div "Manage Board Permissions for exec-summary Select all Add Current Users WS Wendy…" at bounding box center [486, 275] width 338 height 434
click at [275, 96] on div at bounding box center [485, 242] width 971 height 484
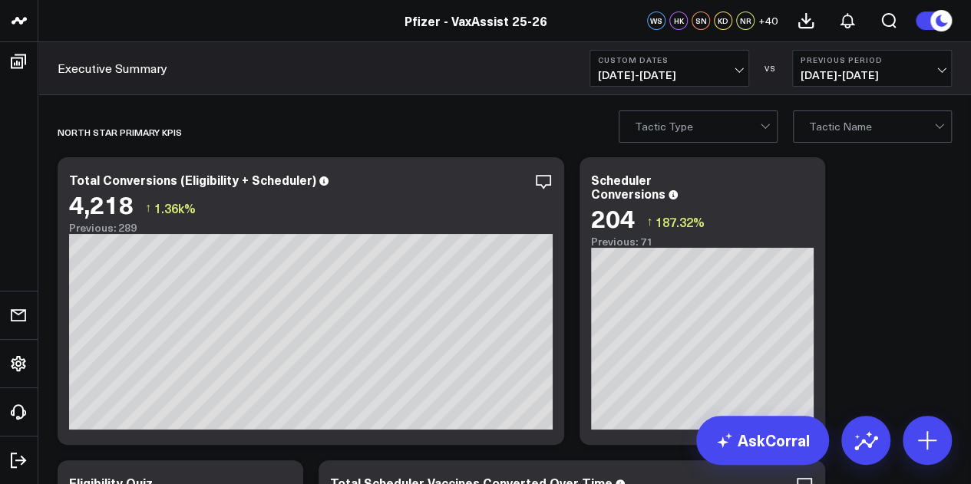
click at [684, 84] on button "Custom Dates 08/14/25 - 08/21/25" at bounding box center [670, 68] width 160 height 37
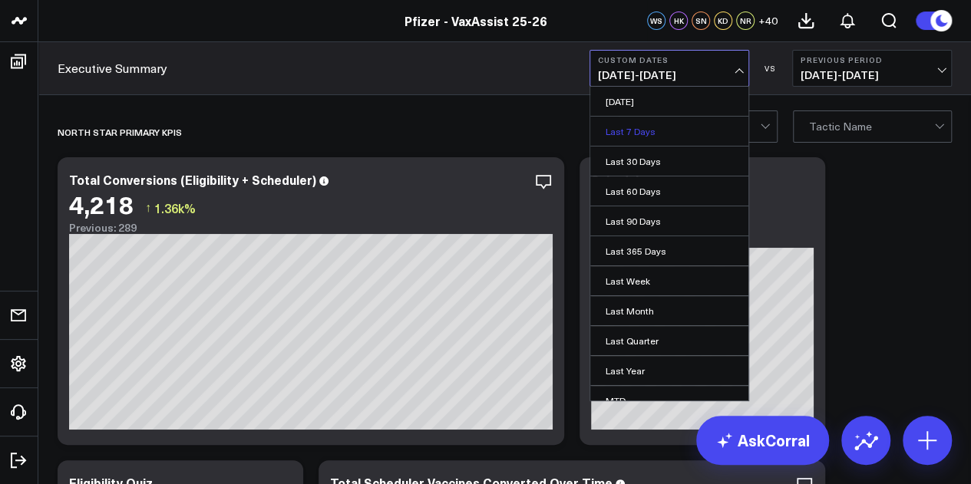
click at [642, 137] on link "Last 7 Days" at bounding box center [669, 131] width 158 height 29
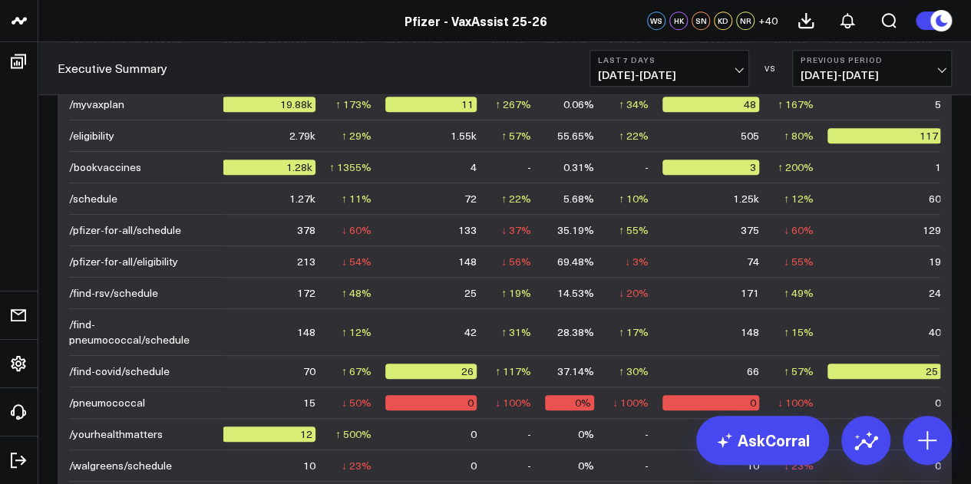
scroll to position [3255, 0]
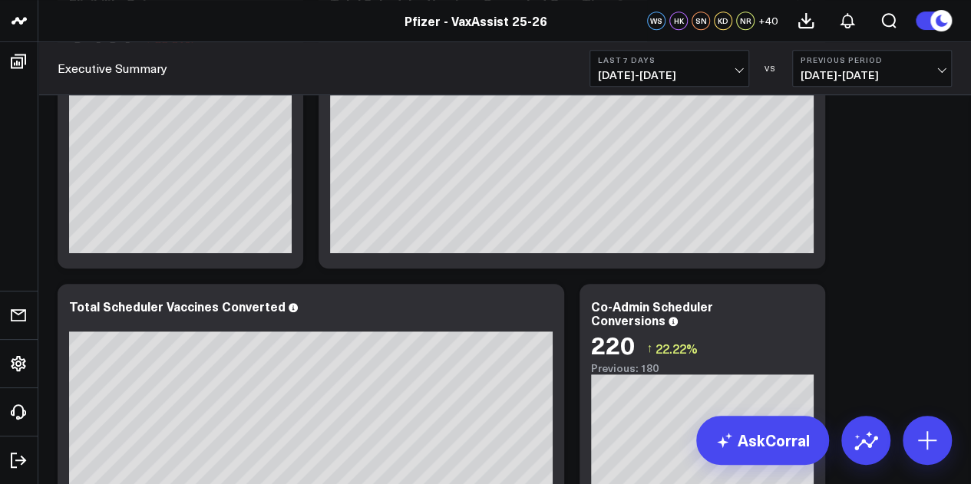
scroll to position [0, 0]
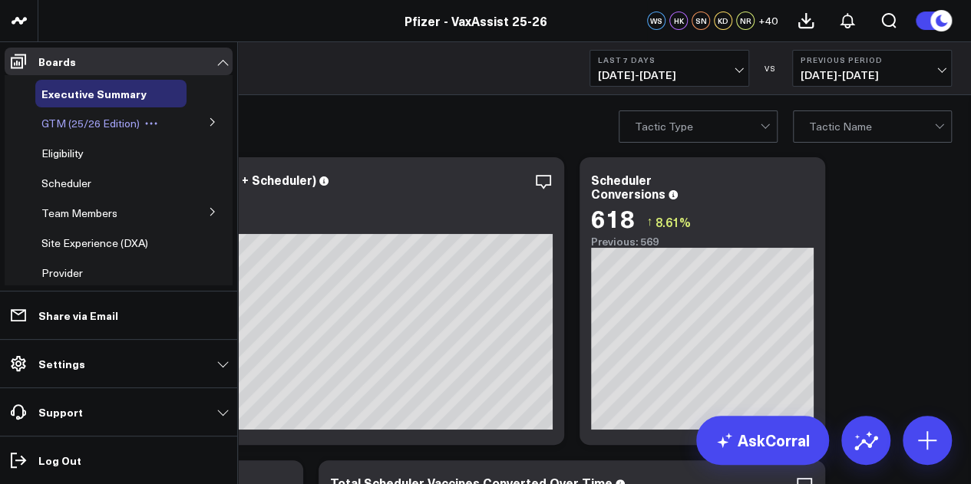
click at [123, 125] on span "GTM (25/26 Edition)" at bounding box center [90, 123] width 98 height 15
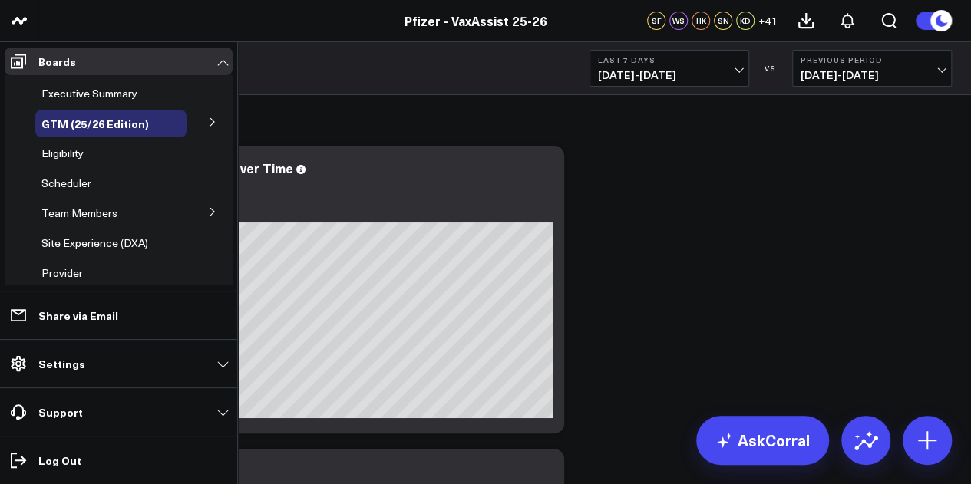
click at [208, 124] on icon at bounding box center [212, 121] width 9 height 9
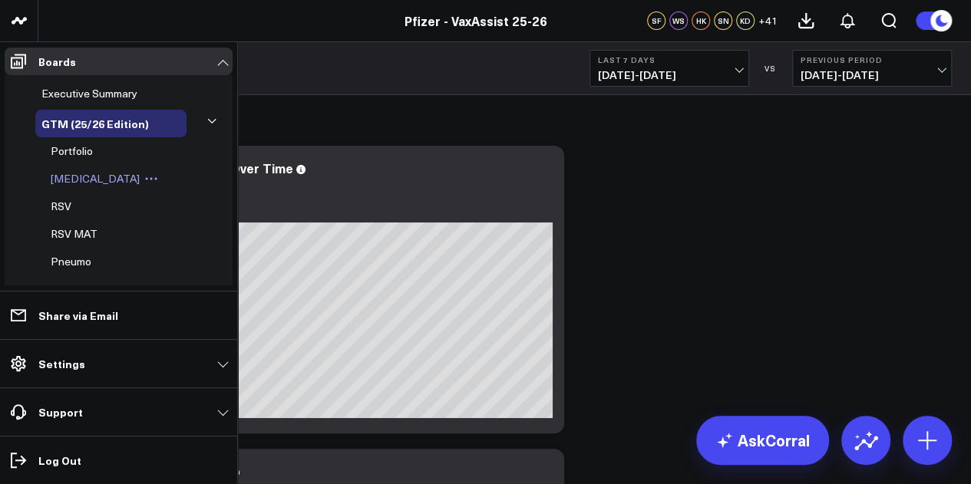
click at [79, 179] on span "Covid-19" at bounding box center [95, 178] width 89 height 15
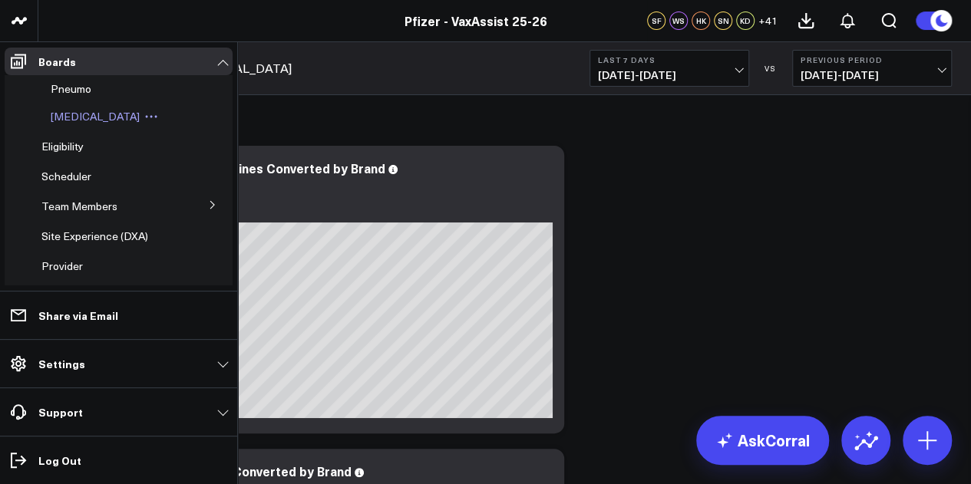
scroll to position [173, 0]
click at [77, 150] on span "Eligibility" at bounding box center [62, 145] width 42 height 15
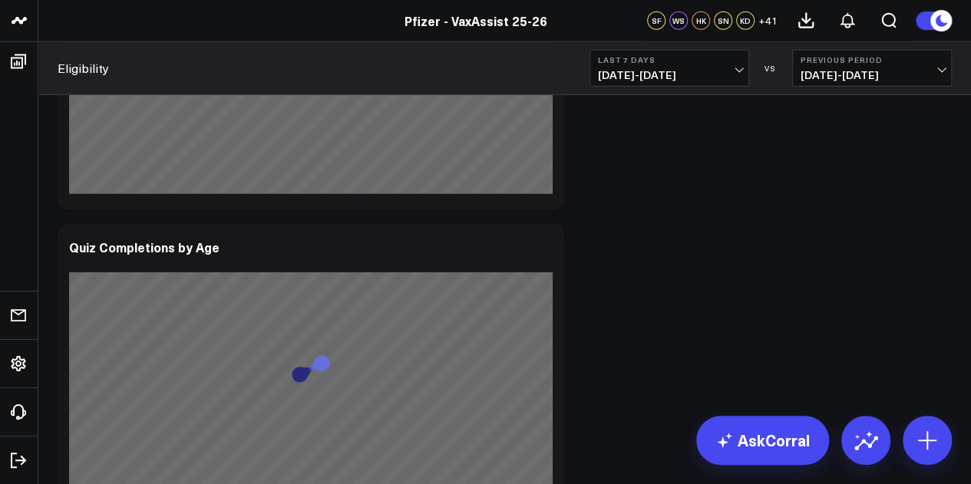
scroll to position [2303, 0]
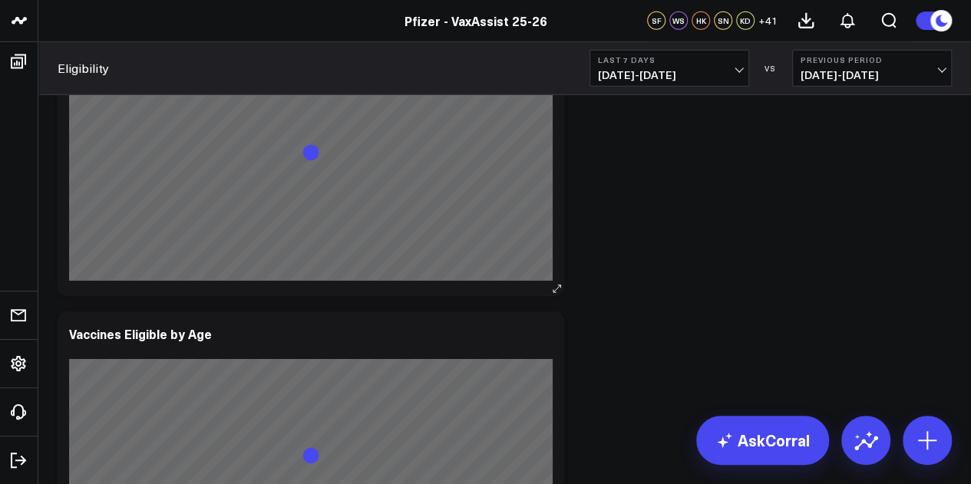
click at [547, 289] on div "Quiz Completions by Age" at bounding box center [311, 152] width 507 height 288
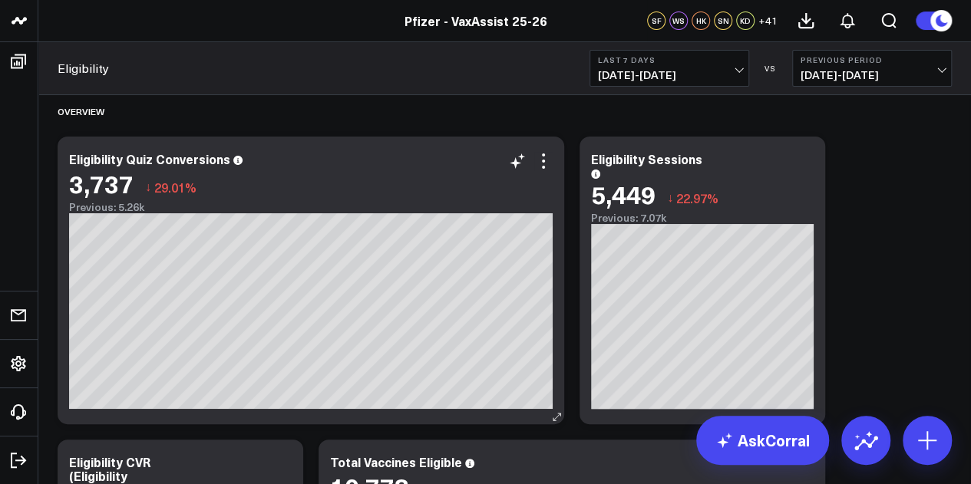
scroll to position [0, 0]
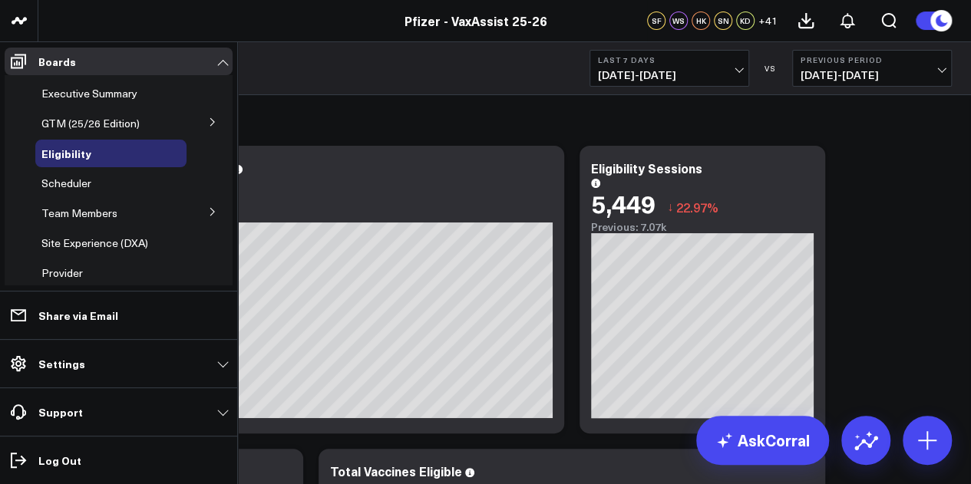
click at [212, 123] on button at bounding box center [213, 121] width 40 height 23
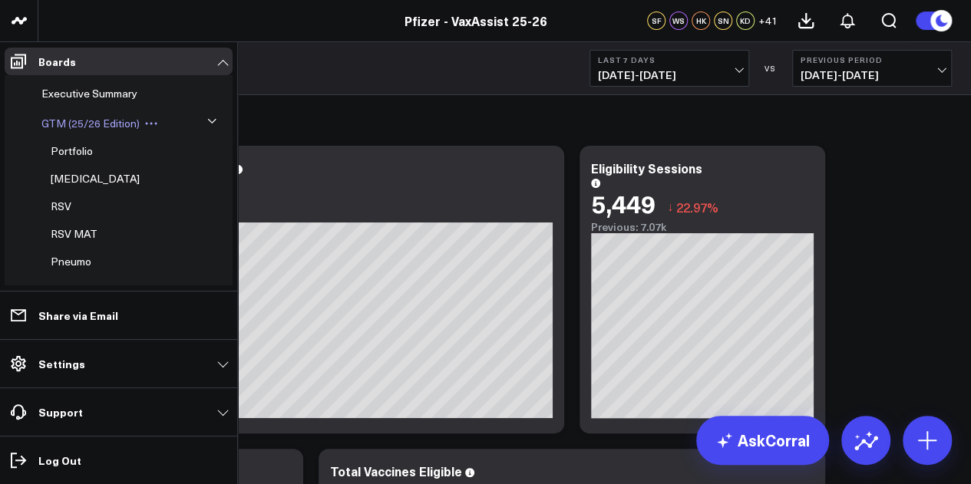
click at [132, 124] on span "GTM (25/26 Edition)" at bounding box center [90, 123] width 98 height 15
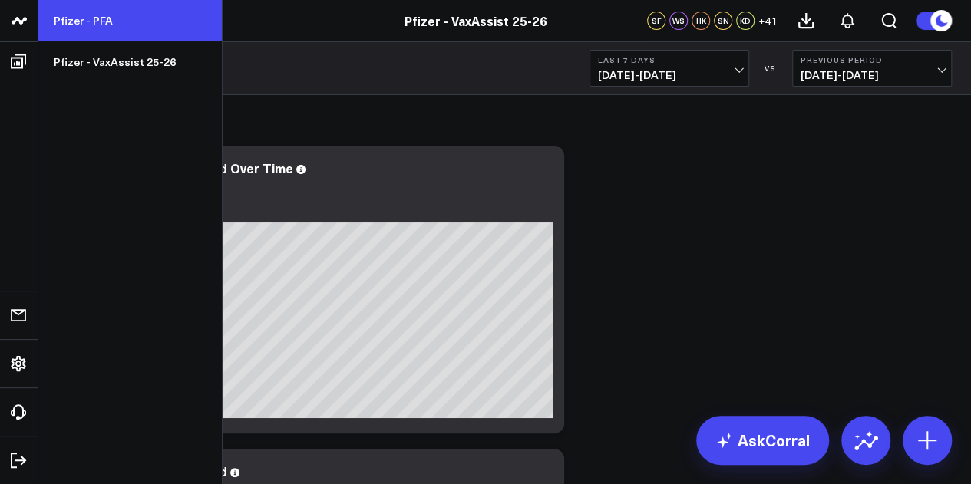
click at [121, 22] on link "Pfizer - PFA" at bounding box center [129, 20] width 183 height 41
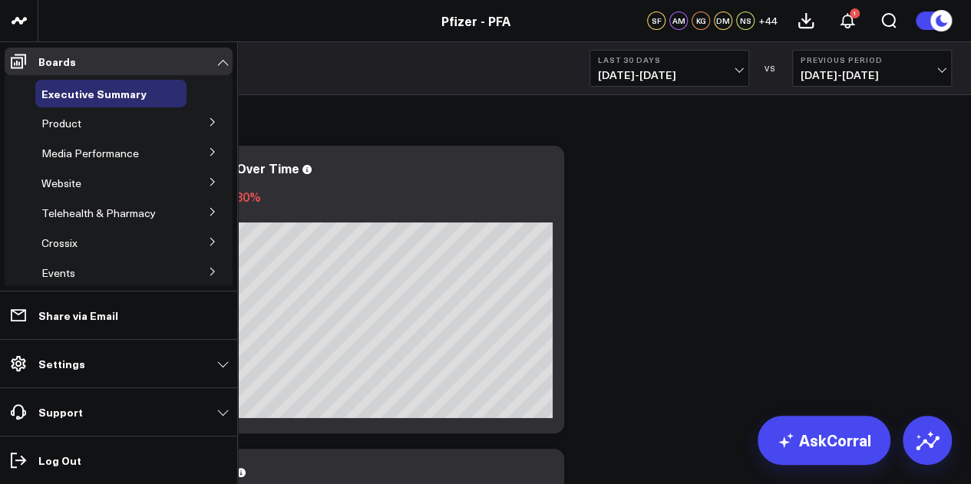
click at [200, 122] on button at bounding box center [213, 121] width 40 height 23
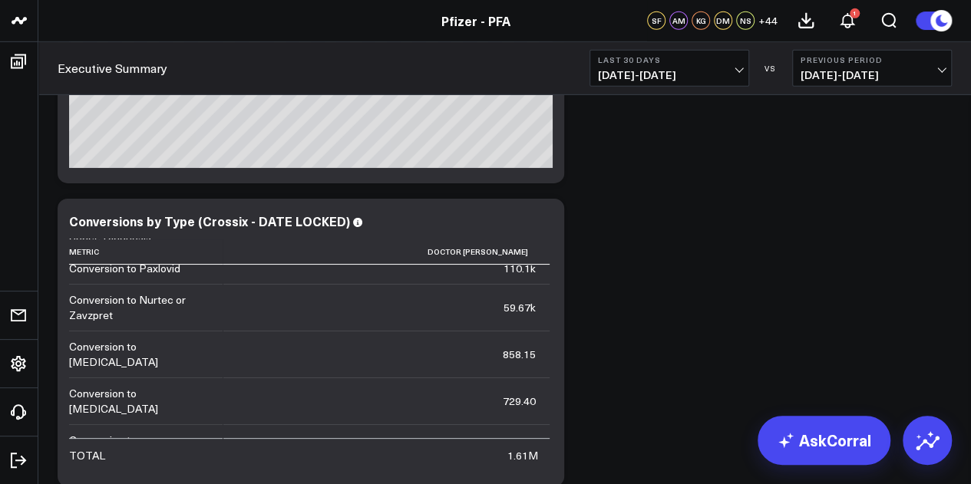
scroll to position [5461, 0]
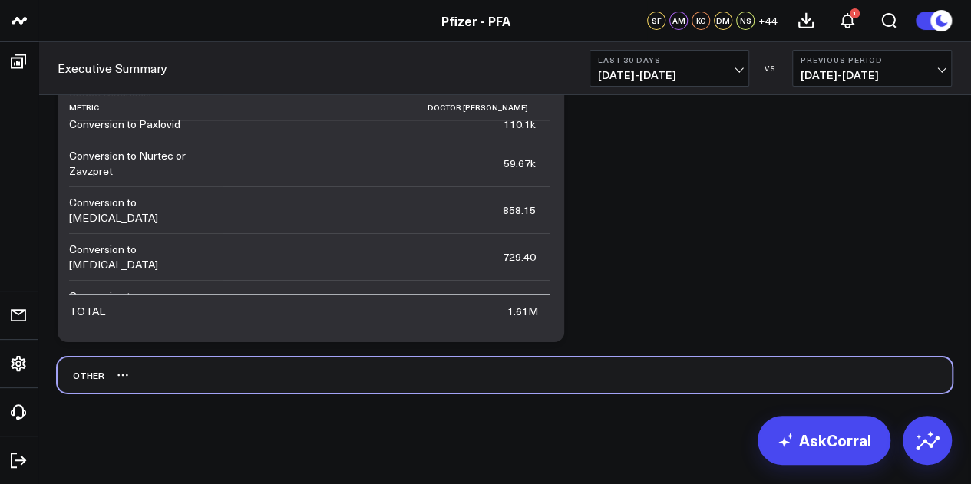
click at [74, 378] on div "Other" at bounding box center [81, 375] width 47 height 35
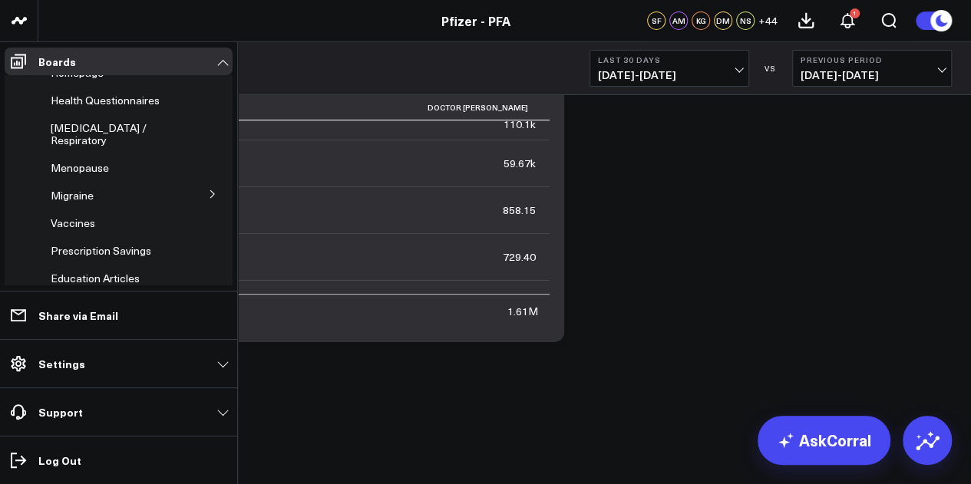
scroll to position [167, 0]
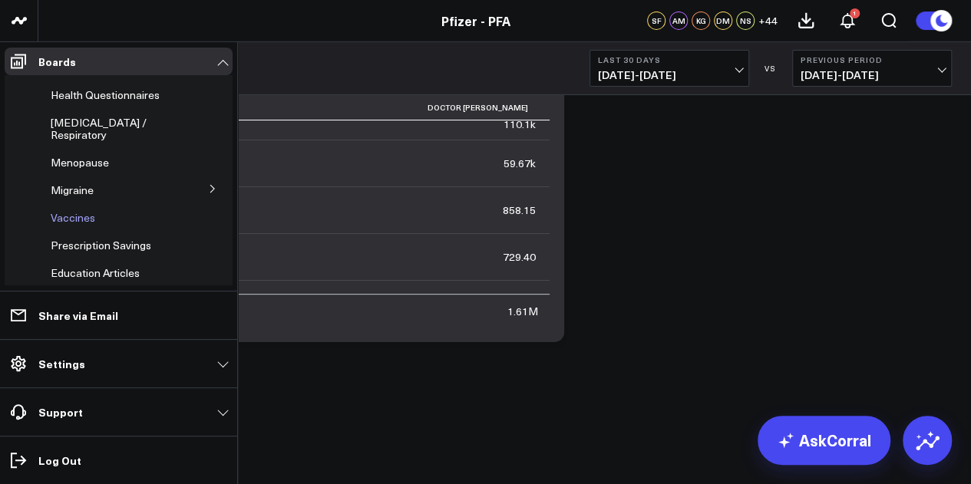
click at [68, 210] on span "Vaccines" at bounding box center [73, 217] width 45 height 15
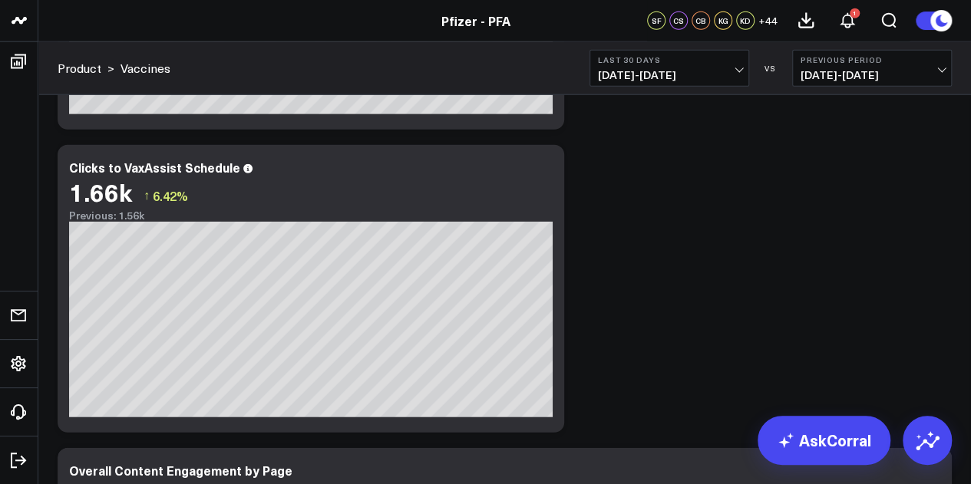
scroll to position [1892, 0]
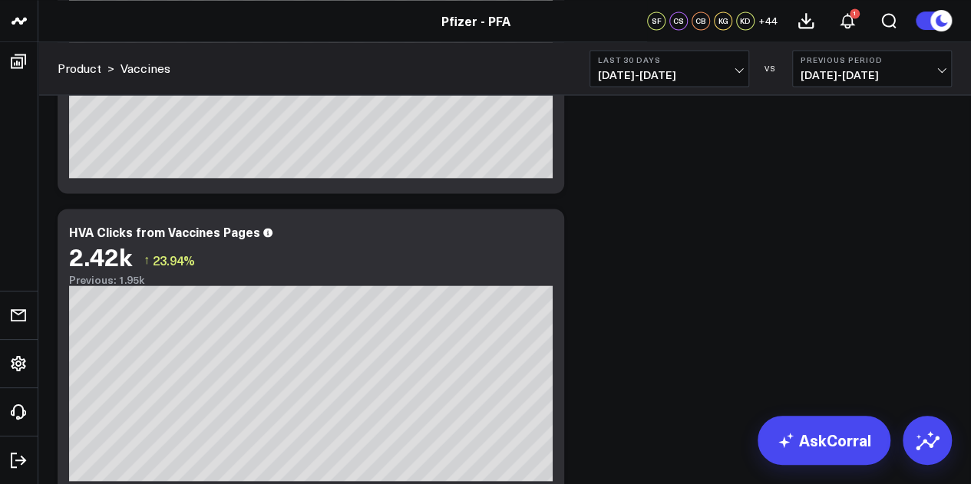
scroll to position [0, 0]
